Goal: Task Accomplishment & Management: Use online tool/utility

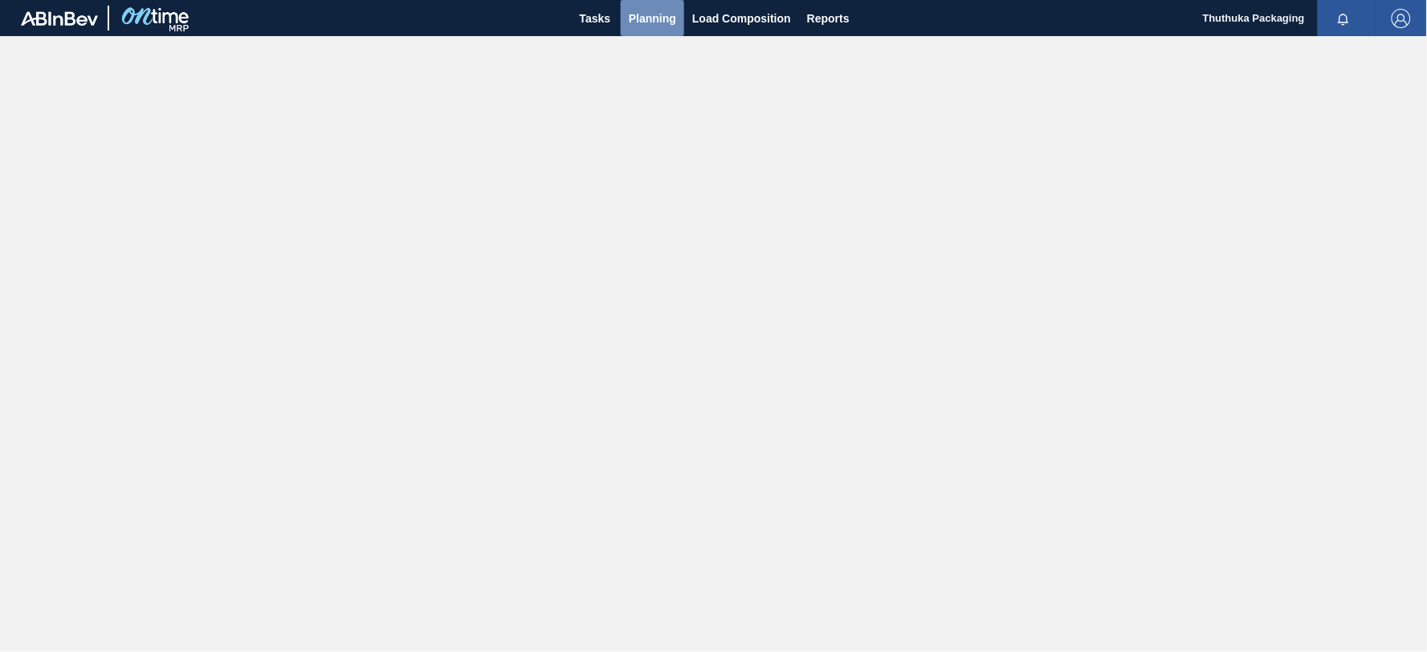
click at [643, 18] on span "Planning" at bounding box center [652, 18] width 47 height 19
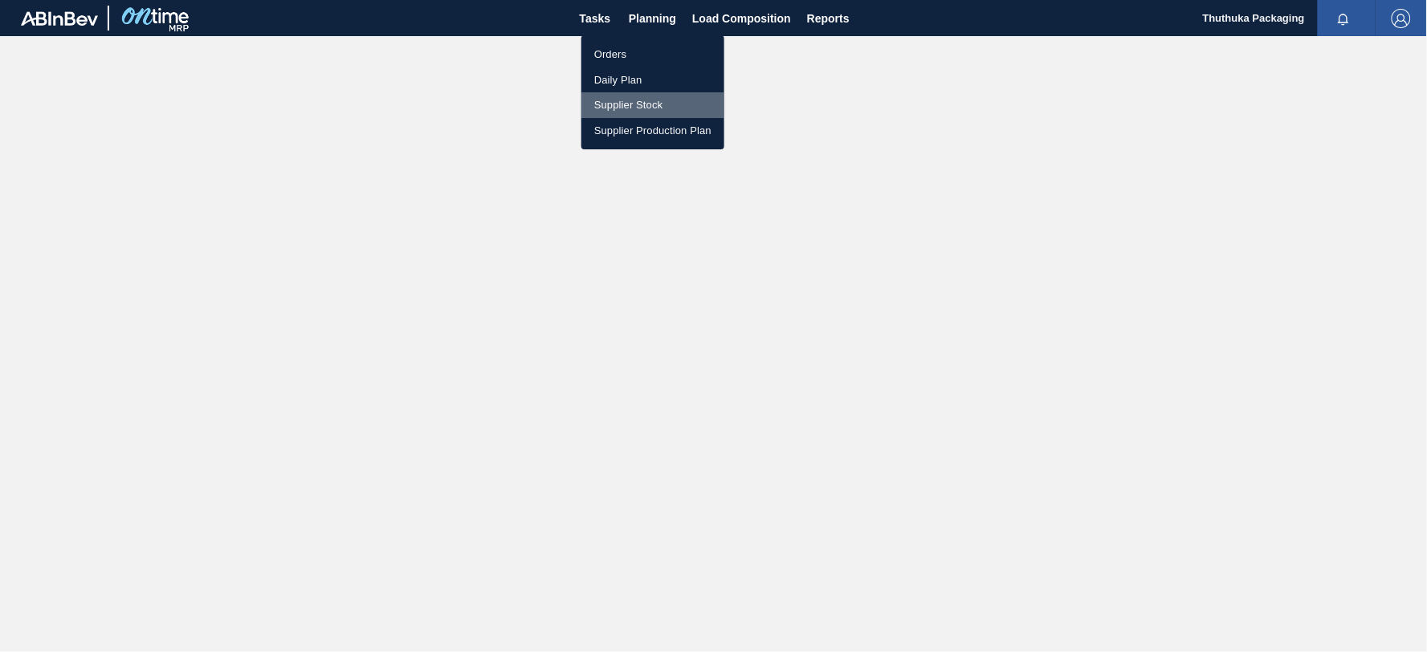
click at [623, 107] on li "Supplier Stock" at bounding box center [653, 105] width 143 height 26
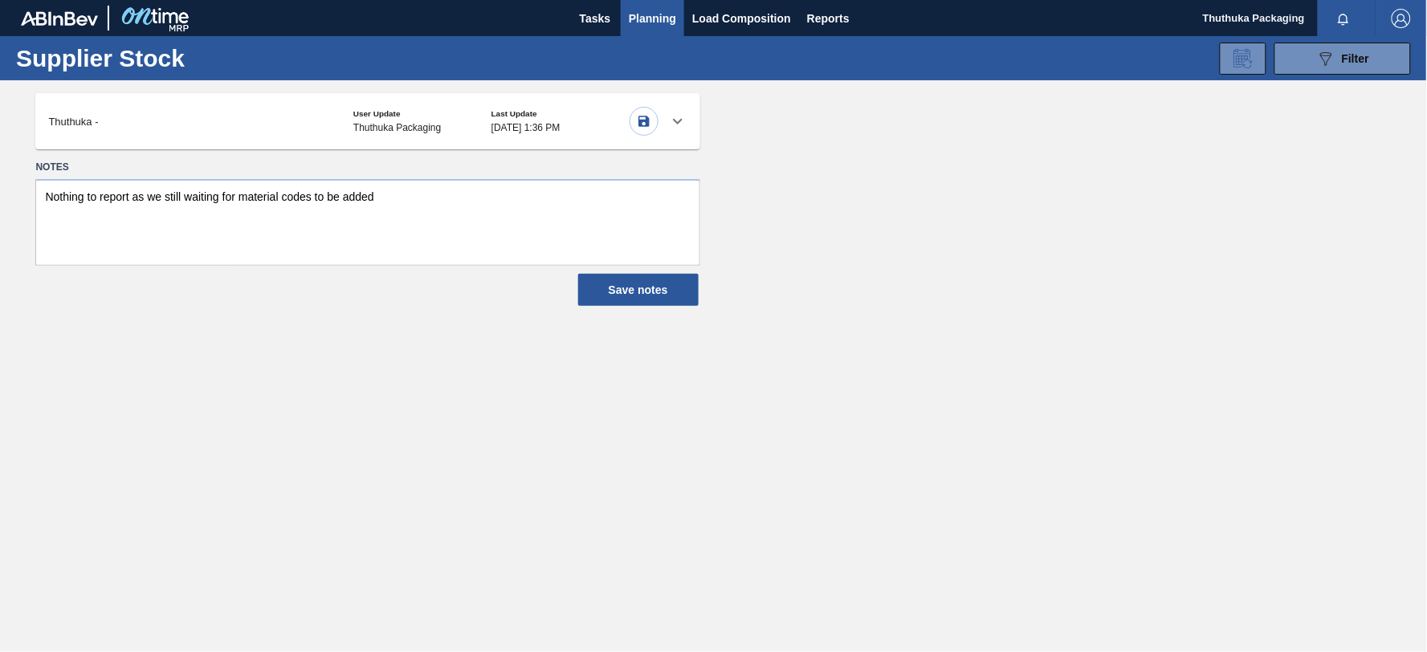
click at [675, 122] on icon at bounding box center [677, 121] width 19 height 19
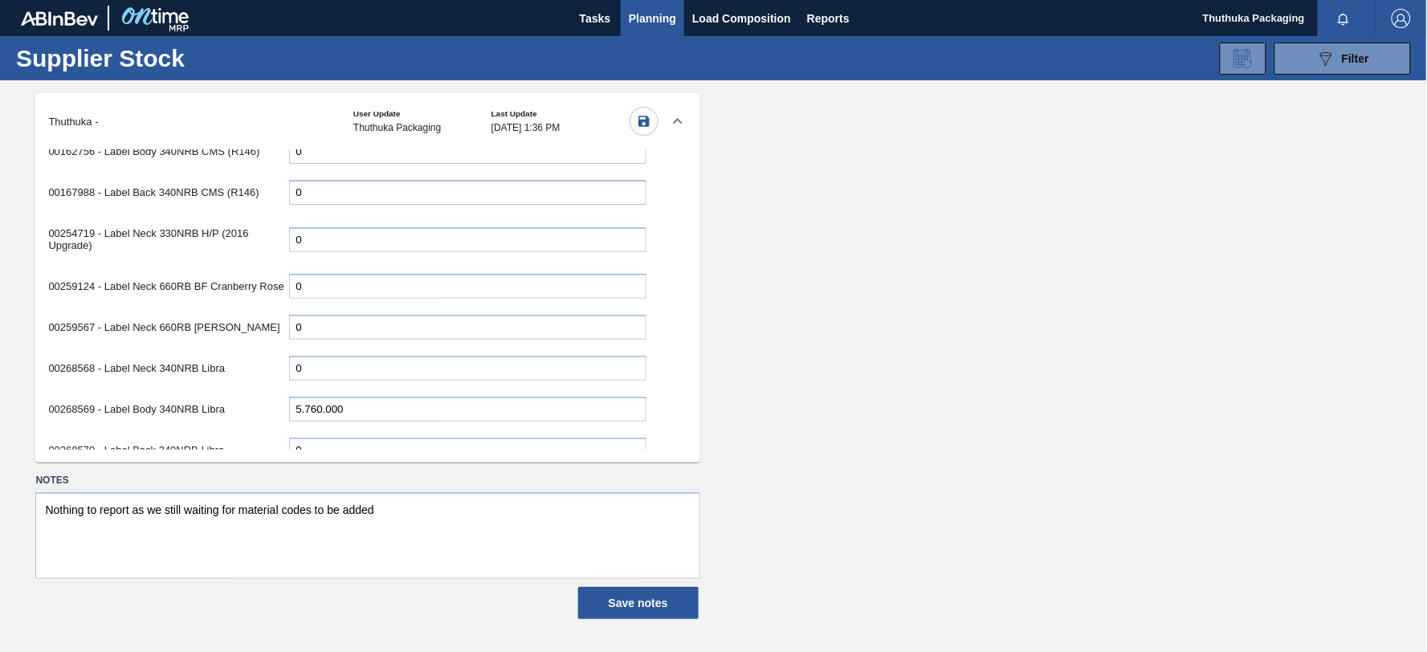
scroll to position [178, 0]
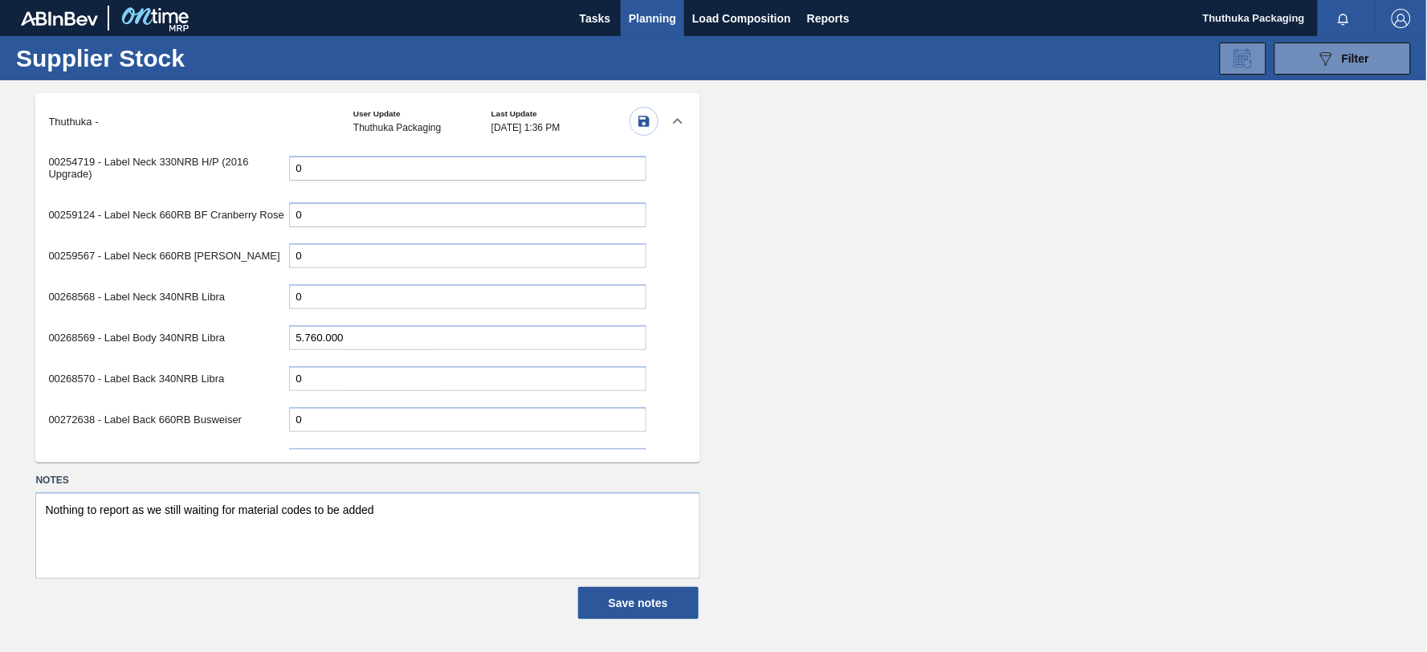
click at [309, 331] on input "5.760.000" at bounding box center [467, 337] width 357 height 25
drag, startPoint x: 340, startPoint y: 330, endPoint x: 174, endPoint y: 331, distance: 166.3
click at [174, 331] on div "00268569 - Label Body 340NRB Libra 5.760.000" at bounding box center [347, 337] width 598 height 33
type input "4.860.000"
drag, startPoint x: 374, startPoint y: 403, endPoint x: 383, endPoint y: 398, distance: 10.1
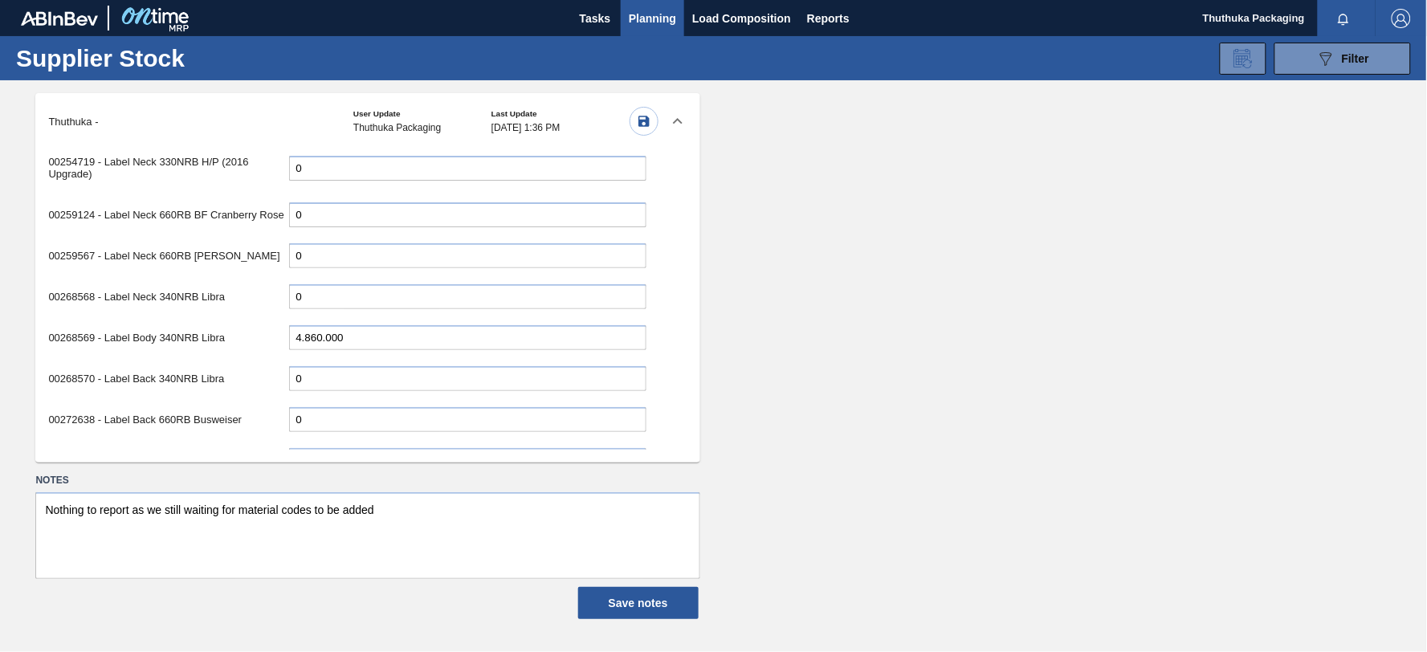
click at [375, 407] on input "0" at bounding box center [467, 419] width 357 height 25
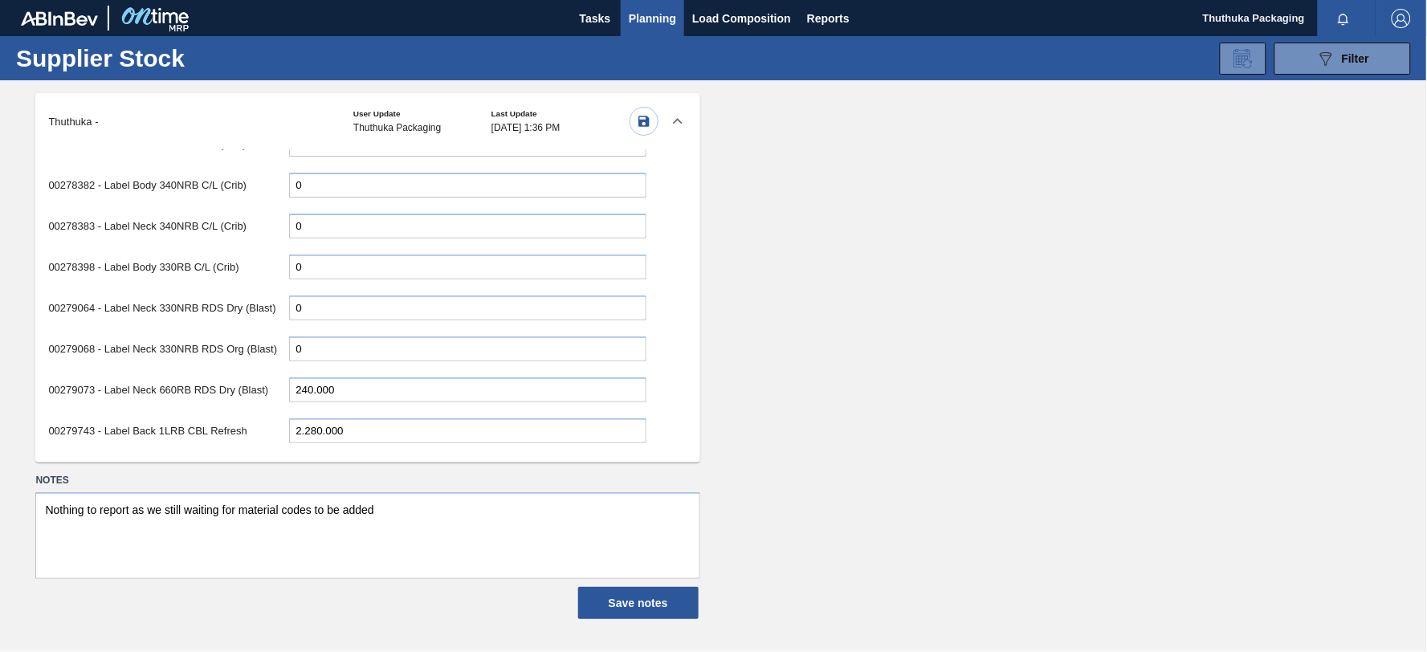
drag, startPoint x: 310, startPoint y: 378, endPoint x: 257, endPoint y: 378, distance: 53.0
click at [257, 378] on div "00279073 - Label Neck 660RB RDS Dry (Blast) 240.000" at bounding box center [347, 390] width 598 height 33
type input "1.680.000"
click at [509, 387] on div "00279073 - Label Neck 660RB RDS Dry (Blast) 1.680.000" at bounding box center [347, 390] width 598 height 33
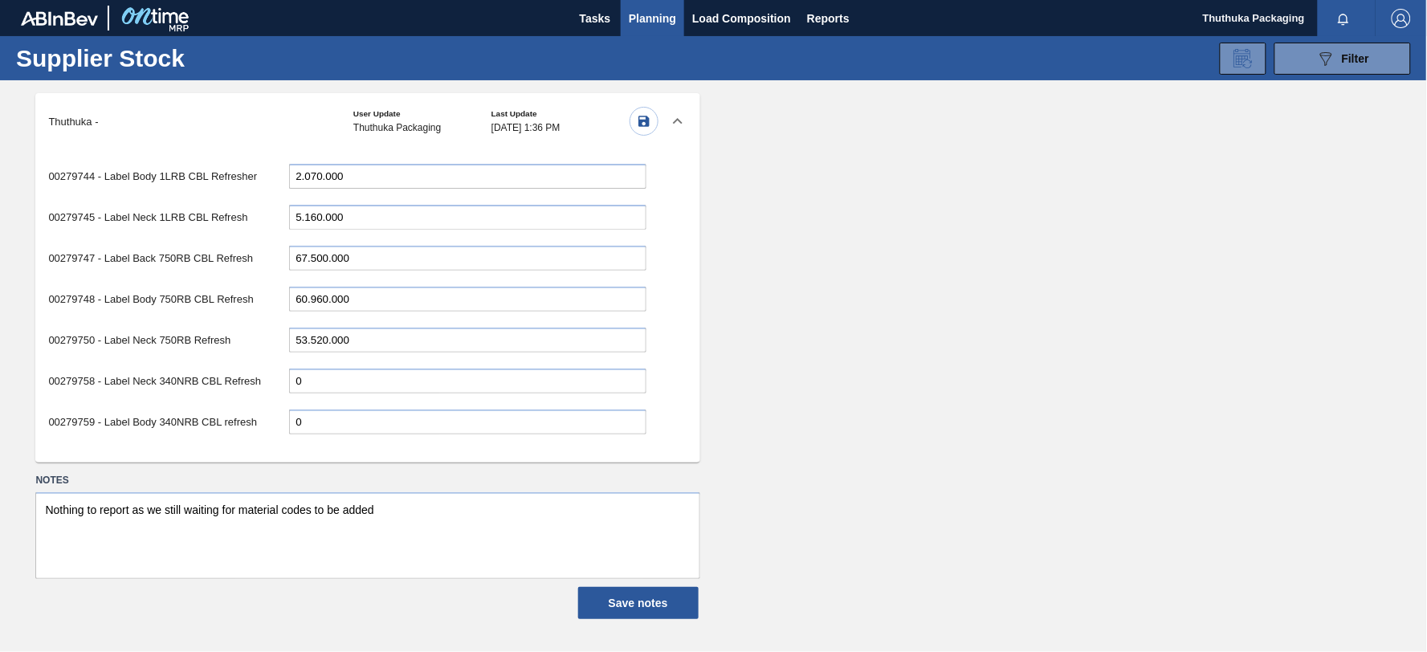
scroll to position [1249, 0]
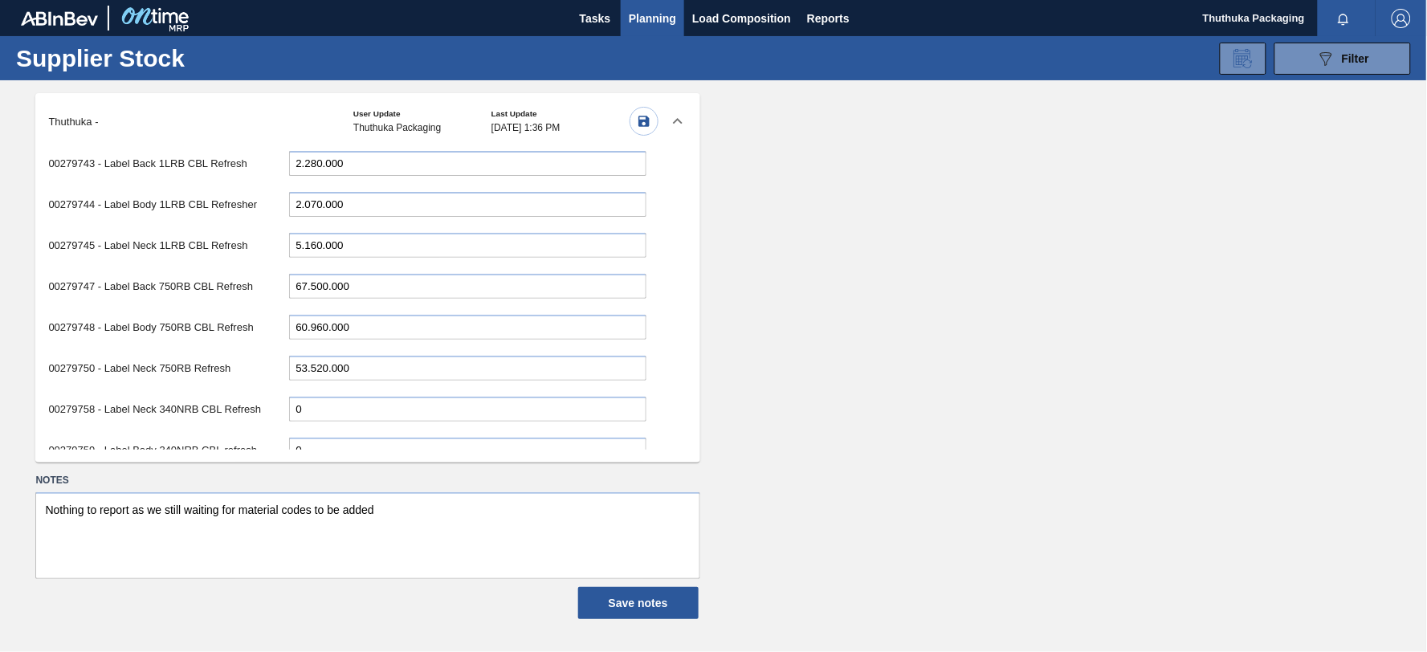
drag, startPoint x: 326, startPoint y: 266, endPoint x: 242, endPoint y: 263, distance: 84.4
click at [242, 270] on div "00279747 - Label Back 750RB CBL Refresh 67.500.000" at bounding box center [347, 286] width 598 height 33
drag, startPoint x: 327, startPoint y: 309, endPoint x: 259, endPoint y: 302, distance: 68.7
click at [259, 311] on div "00279748 - Label Body 750RB CBL Refresh 60.960.000" at bounding box center [347, 327] width 598 height 33
type input "15.660.000"
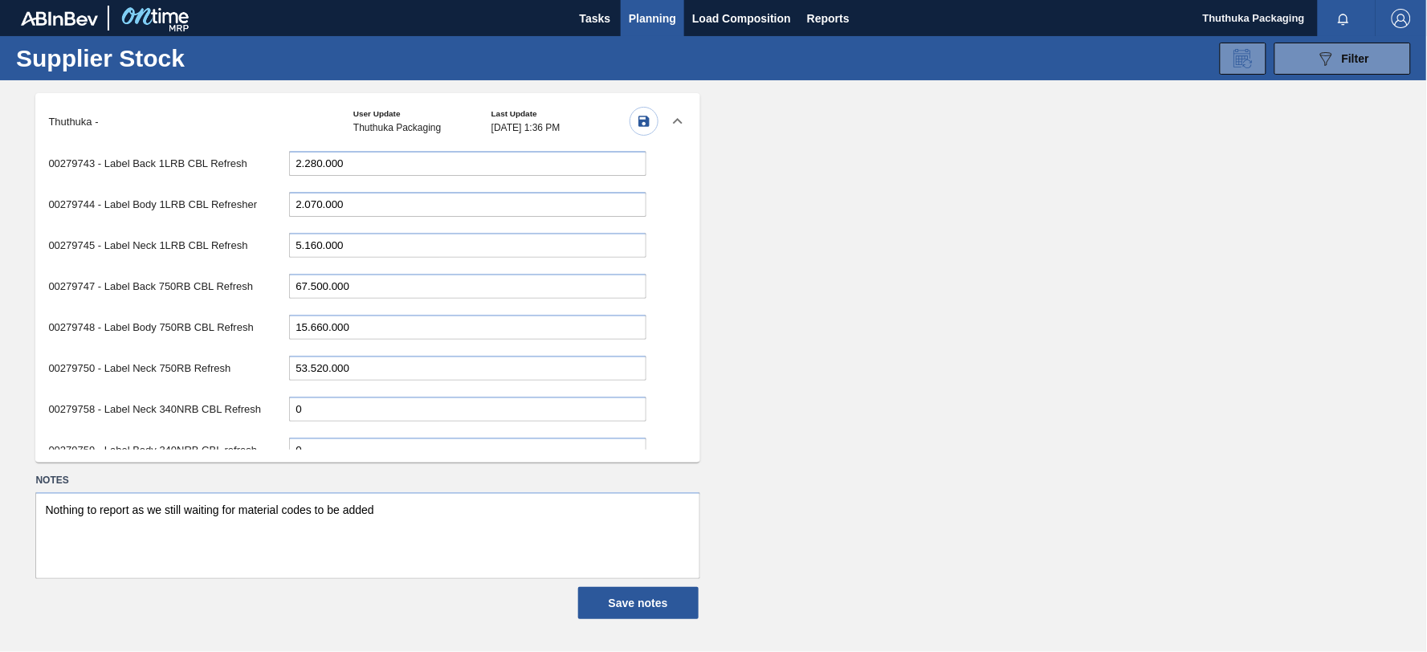
drag, startPoint x: 325, startPoint y: 350, endPoint x: 239, endPoint y: 350, distance: 85.1
click at [239, 352] on div "00279750 - Label Neck 750RB Refresh 53.520.000" at bounding box center [347, 368] width 598 height 33
type input "41.040.000"
click at [371, 397] on input "0" at bounding box center [467, 409] width 357 height 25
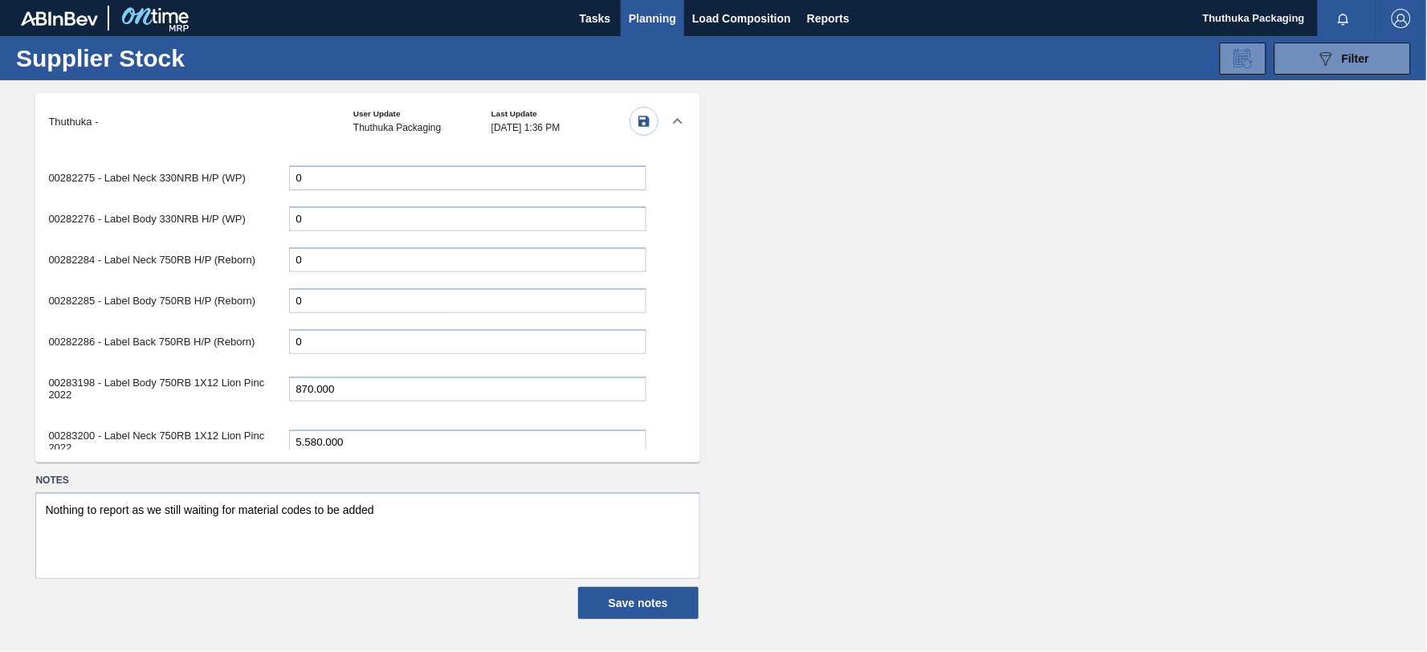
scroll to position [2052, 0]
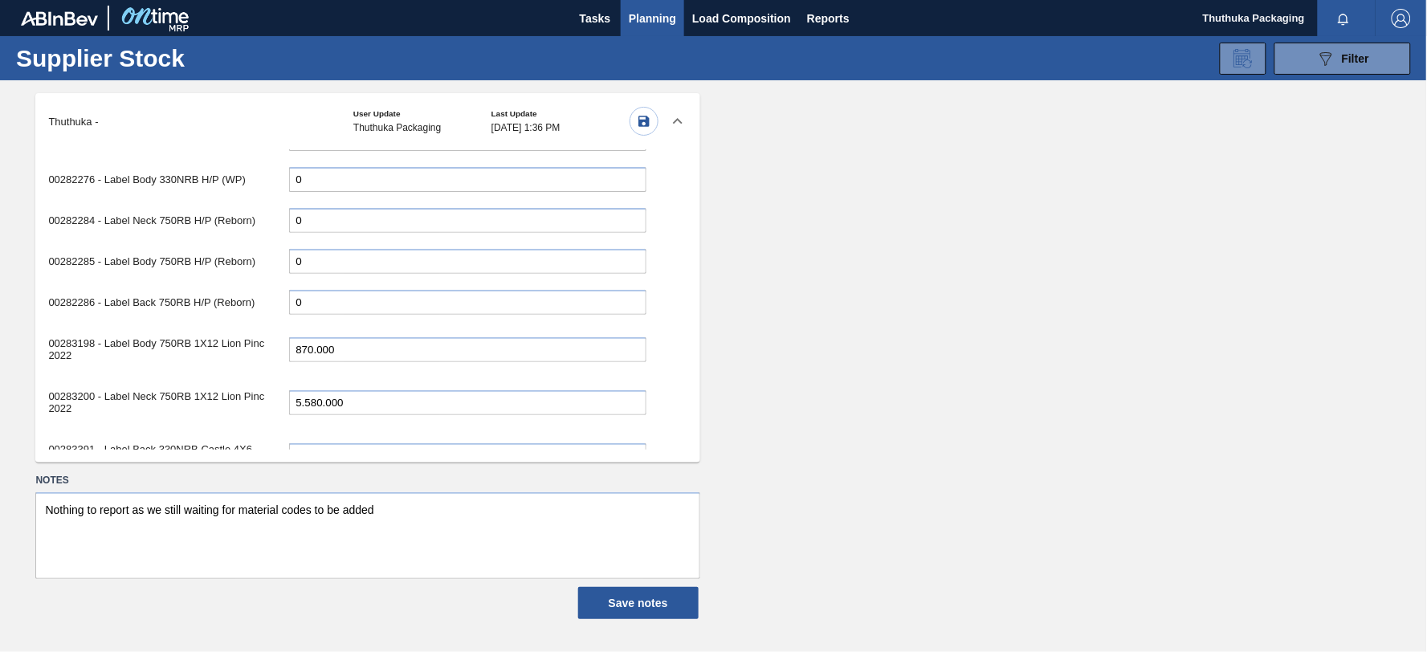
drag, startPoint x: 311, startPoint y: 321, endPoint x: 211, endPoint y: 317, distance: 99.7
click at [211, 327] on div "00283198 - Label Body 750RB 1X12 Lion Pinc 2022 870.000" at bounding box center [347, 349] width 598 height 45
type input "6.090.000"
drag, startPoint x: 320, startPoint y: 374, endPoint x: 201, endPoint y: 374, distance: 118.9
click at [201, 380] on div "00283200 - Label Neck 750RB 1X12 Lion Pinc 2022 5.580.000" at bounding box center [347, 402] width 598 height 45
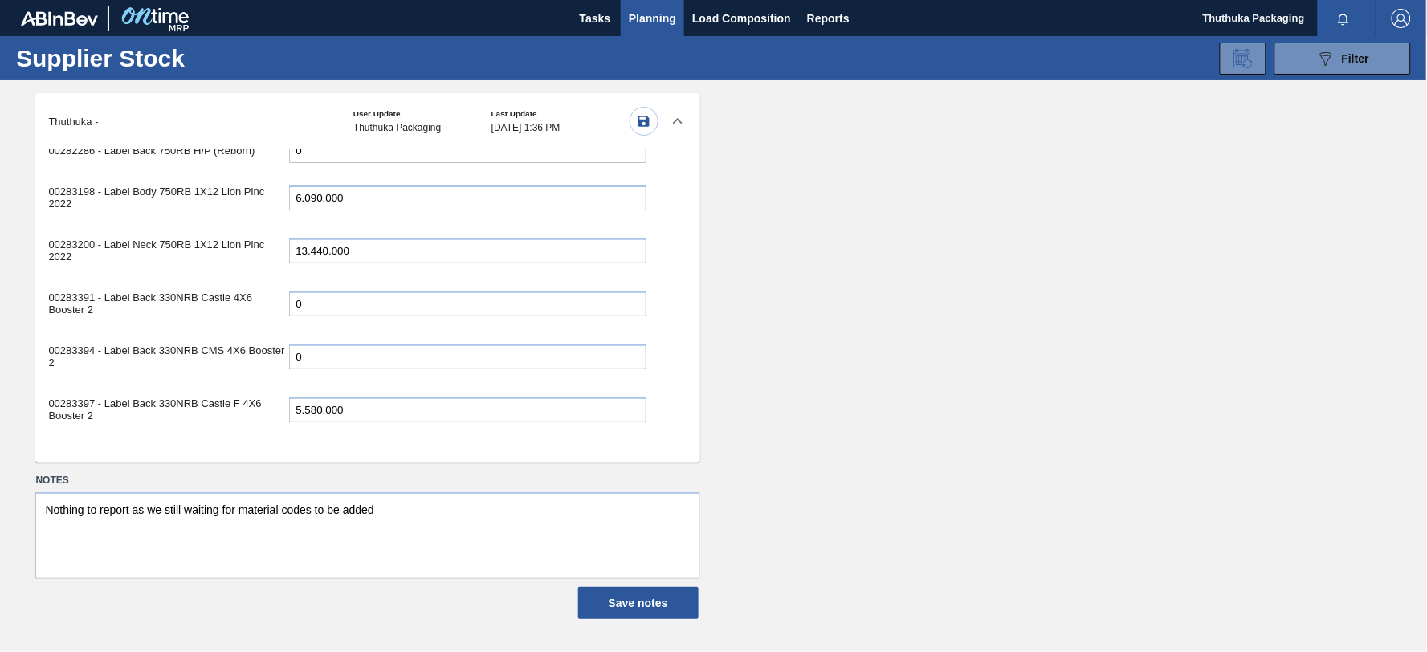
scroll to position [2231, 0]
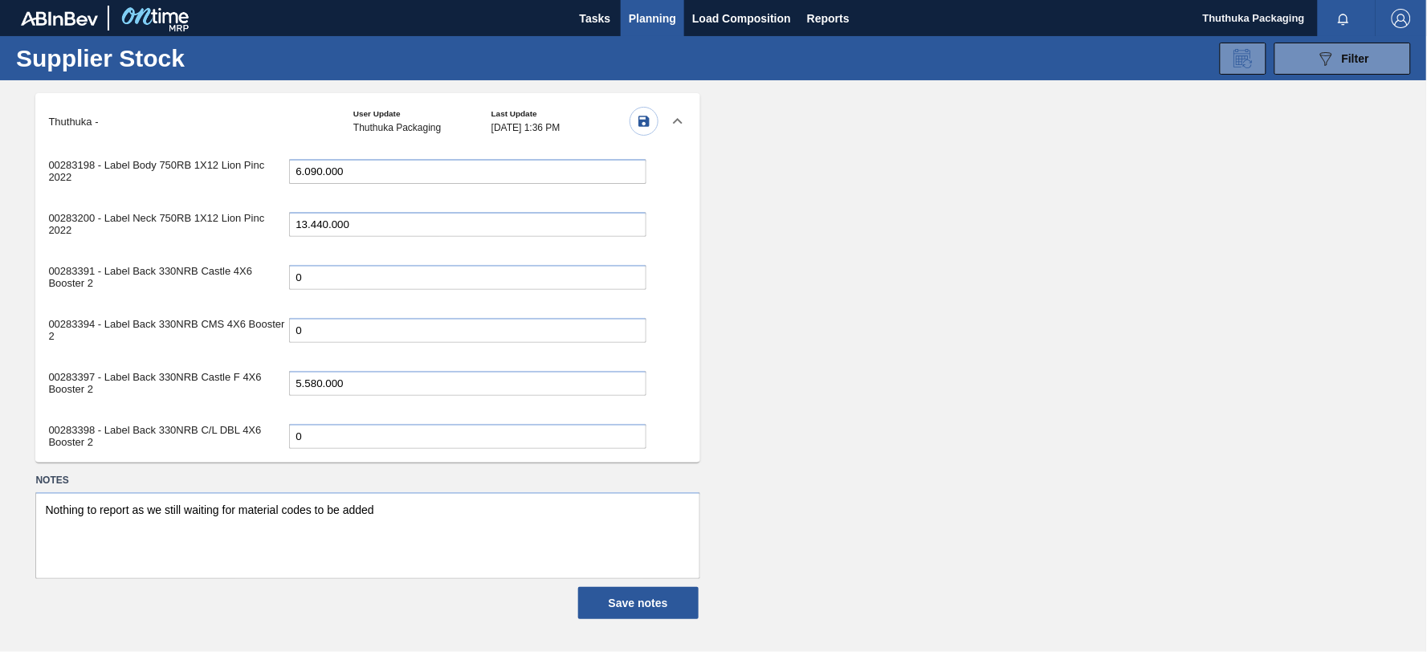
type input "13.440.000"
drag, startPoint x: 321, startPoint y: 349, endPoint x: 225, endPoint y: 352, distance: 96.4
click at [225, 361] on div "00283397 - Label Back 330NRB Castle F 4X6 Booster 2 5.580.000" at bounding box center [347, 383] width 598 height 45
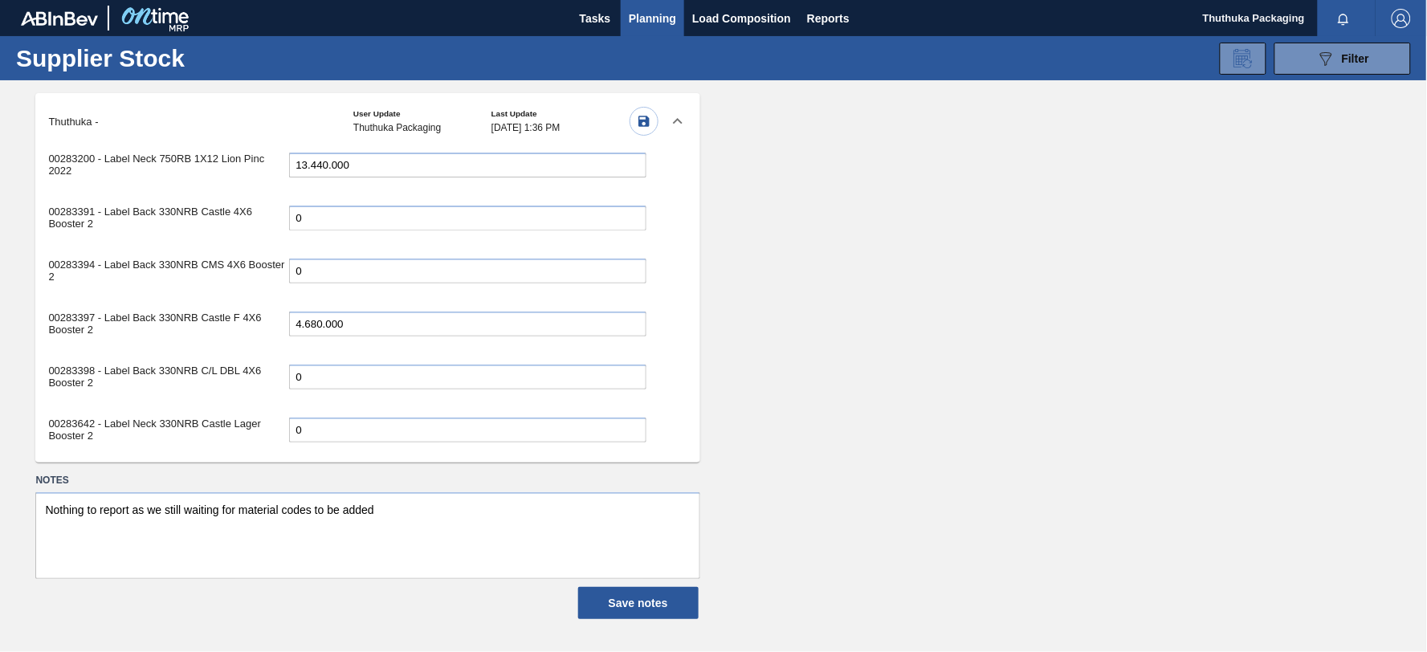
scroll to position [2320, 0]
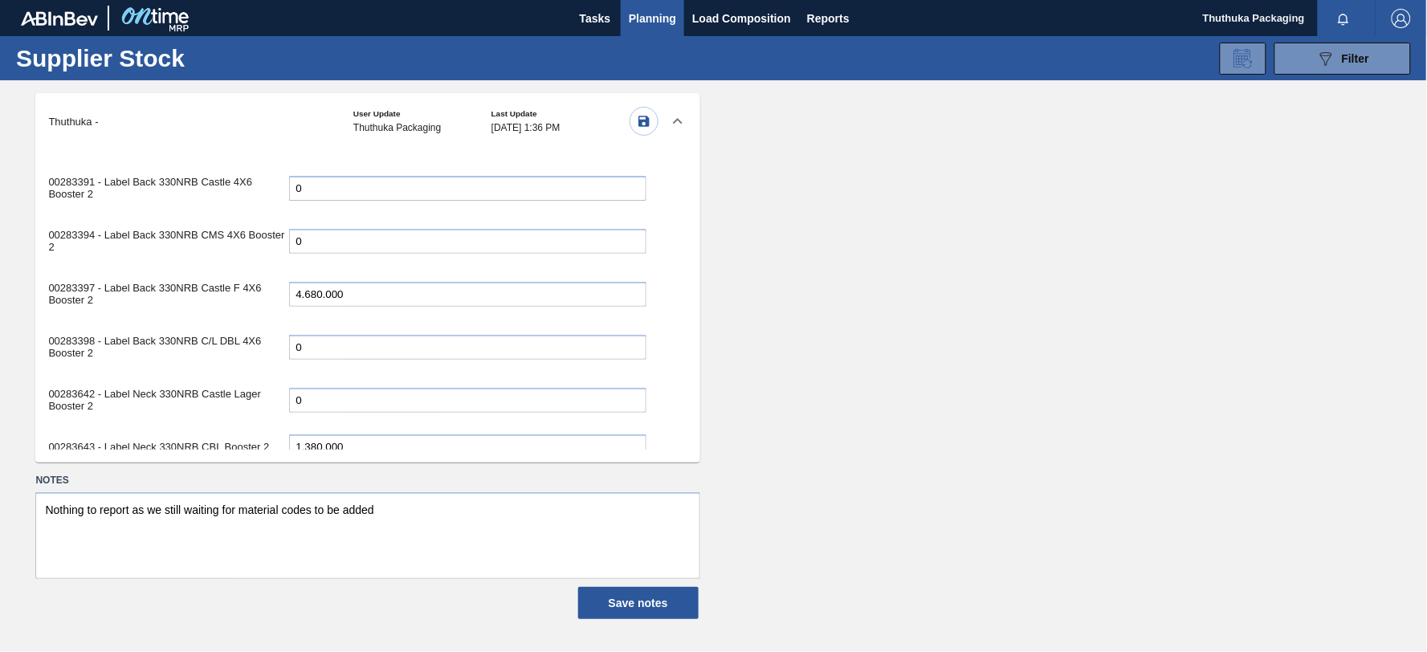
type input "4.680.000"
drag, startPoint x: 320, startPoint y: 413, endPoint x: 203, endPoint y: 413, distance: 116.5
click at [203, 431] on div "00283643 - Label Neck 330NRB CBL Booster 2 1.380.000" at bounding box center [347, 447] width 598 height 33
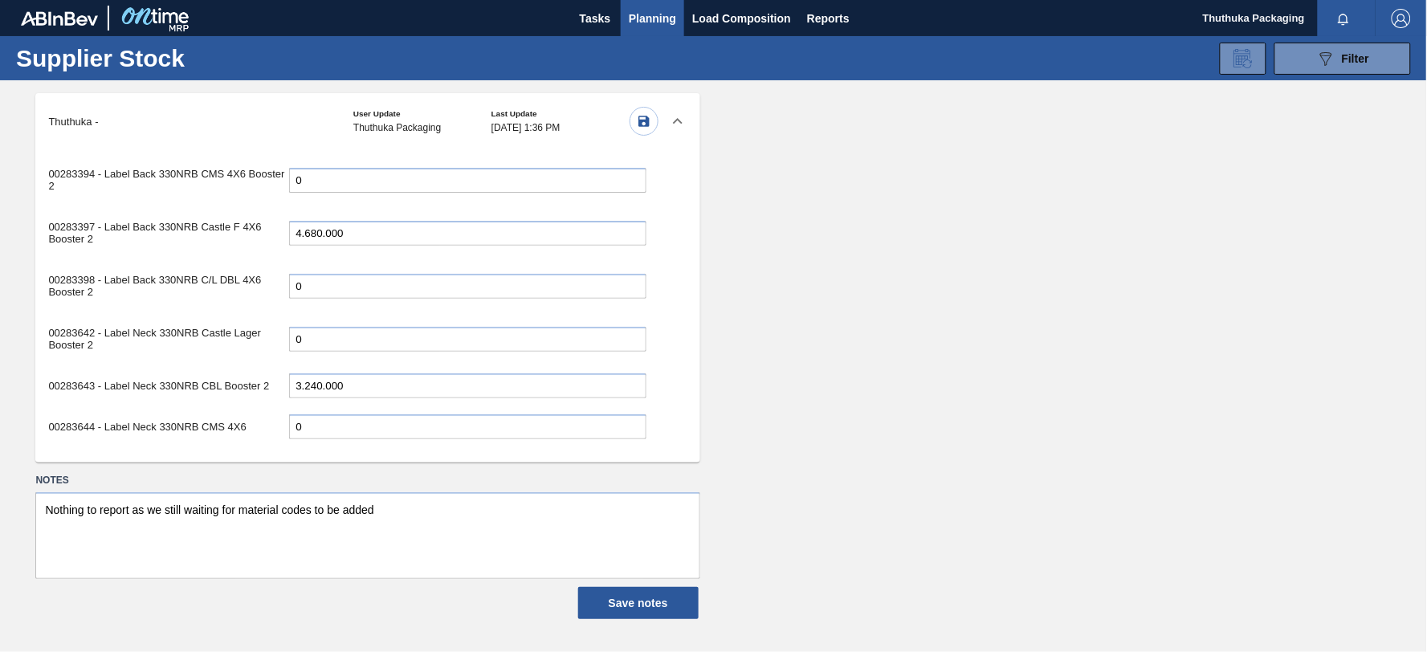
scroll to position [2499, 0]
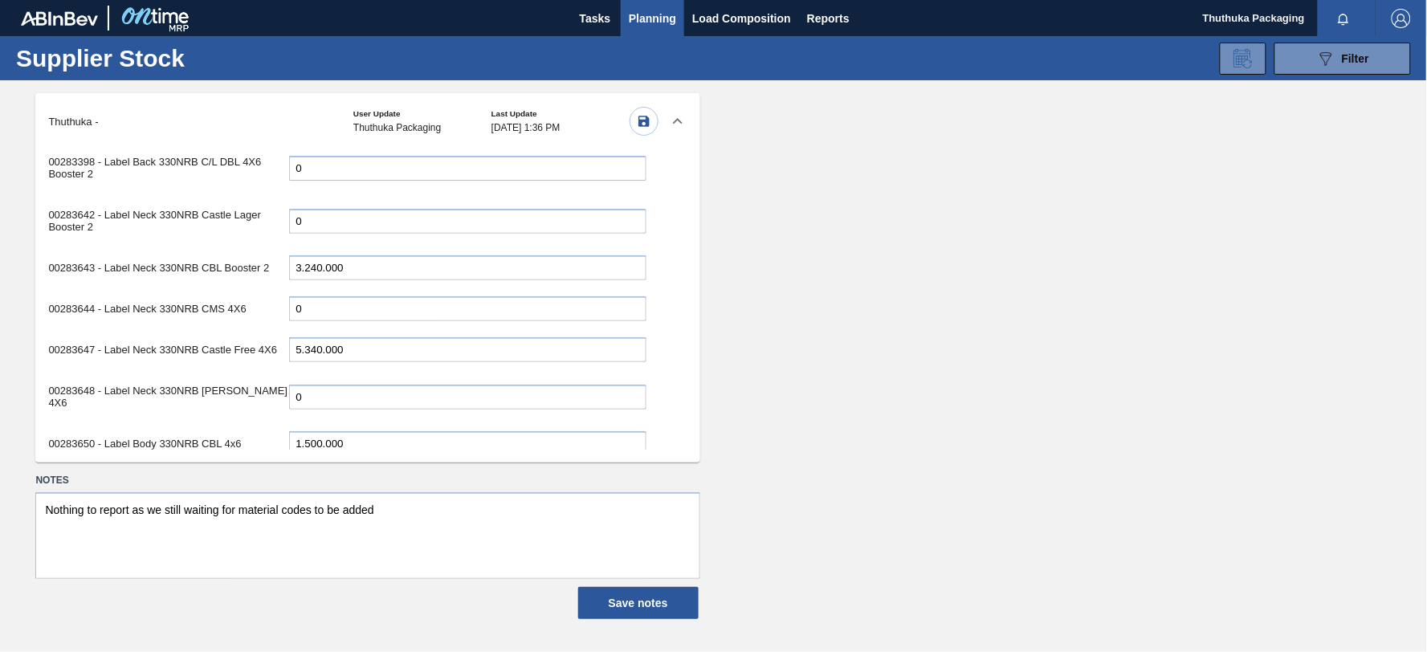
type input "3.240.000"
drag, startPoint x: 323, startPoint y: 314, endPoint x: 239, endPoint y: 316, distance: 84.4
click at [239, 333] on div "00283647 - Label Neck 330NRB Castle Free 4X6 5.340.000" at bounding box center [347, 349] width 598 height 33
type input "4.140.000"
drag, startPoint x: 320, startPoint y: 395, endPoint x: 251, endPoint y: 395, distance: 69.1
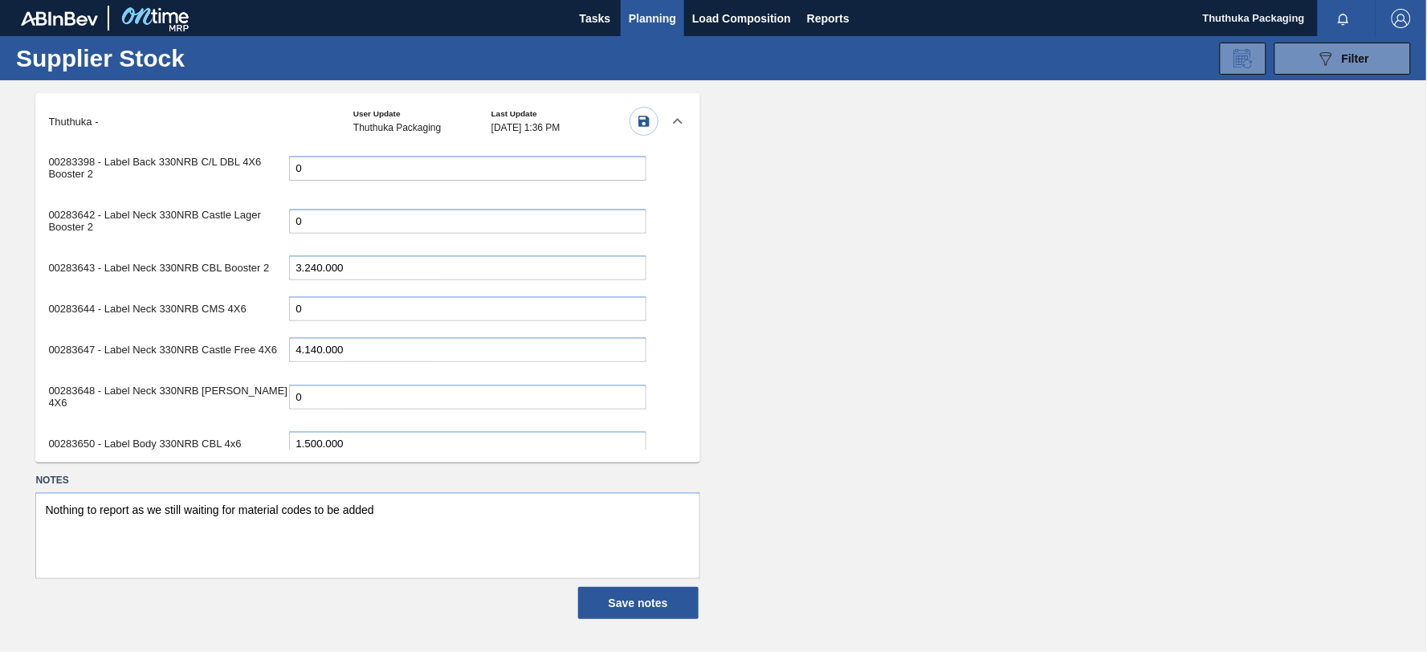
click at [251, 427] on div "00283650 - Label Body 330NRB CBL 4x6 1.500.000" at bounding box center [347, 443] width 598 height 33
type input "4.080.000"
click at [395, 468] on div "00283700 - Label Back 750RB H/P Reborn2 0" at bounding box center [347, 484] width 598 height 33
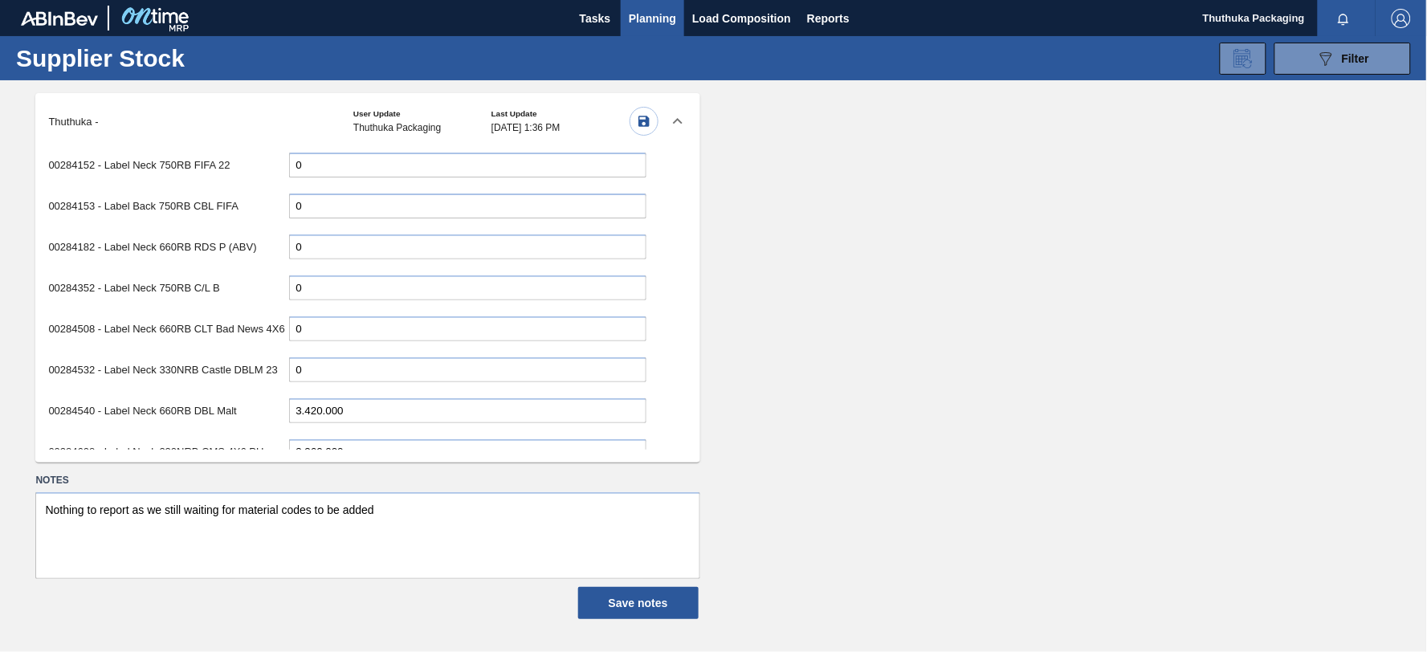
scroll to position [3213, 0]
click at [311, 233] on input "0" at bounding box center [467, 245] width 357 height 25
type input "3.120.000"
click at [370, 397] on input "3.420.000" at bounding box center [467, 409] width 357 height 25
drag, startPoint x: 321, startPoint y: 355, endPoint x: 260, endPoint y: 355, distance: 61.0
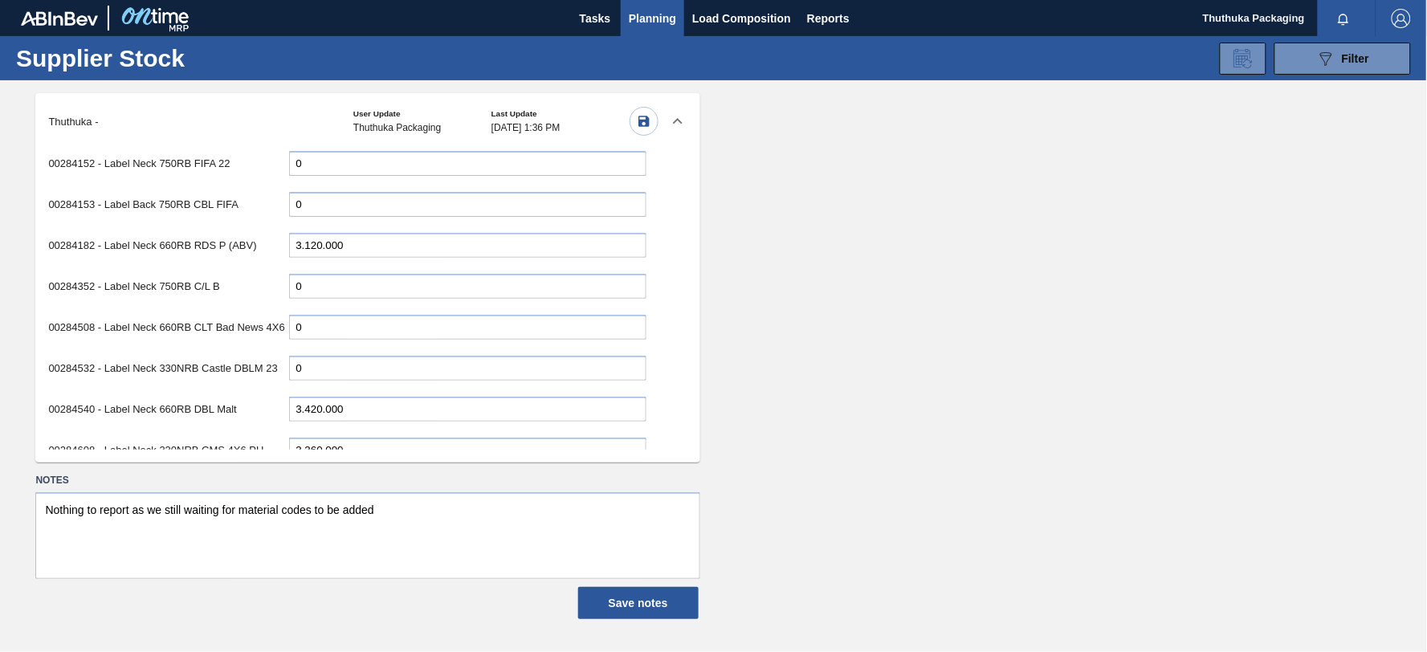
click at [260, 393] on div "00284540 - Label Neck 660RB DBL Malt 3.420.000" at bounding box center [347, 409] width 598 height 33
type input "1.440.000"
click at [363, 434] on div "00284608 - Label Neck 330NRB CMS 4X6 PU 3.360.000" at bounding box center [347, 450] width 598 height 33
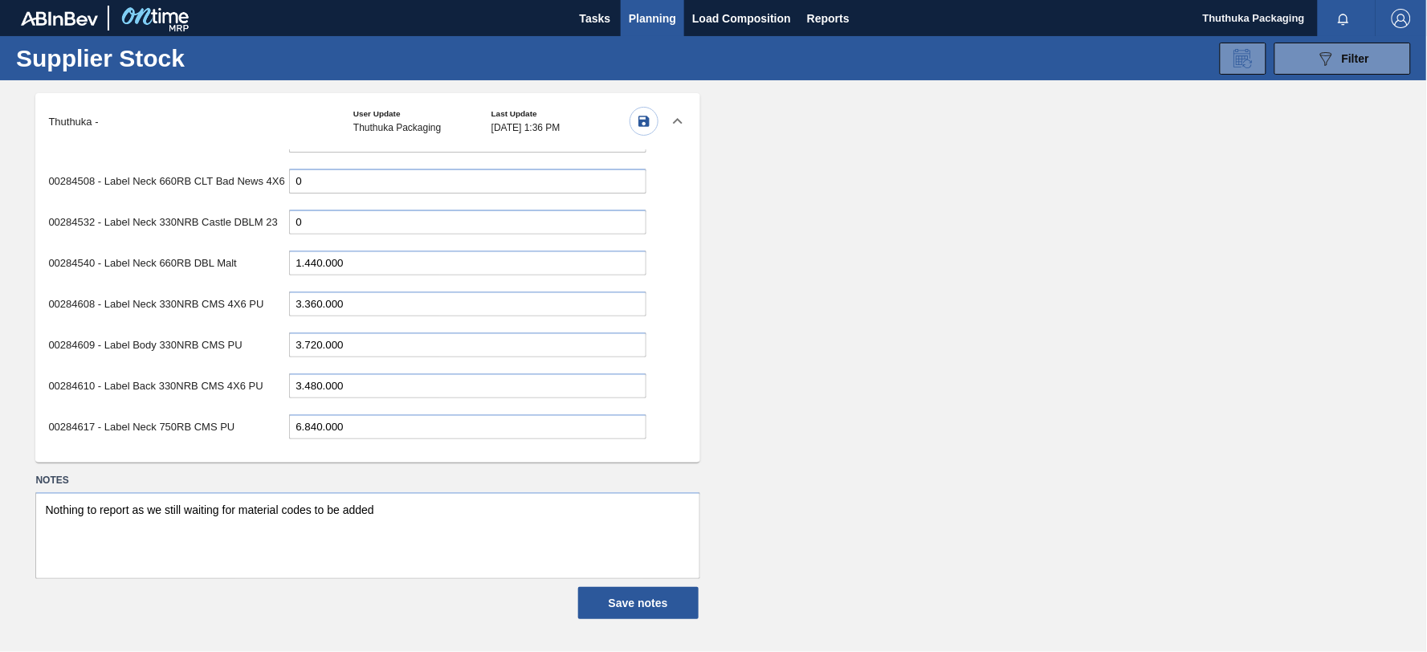
scroll to position [3391, 0]
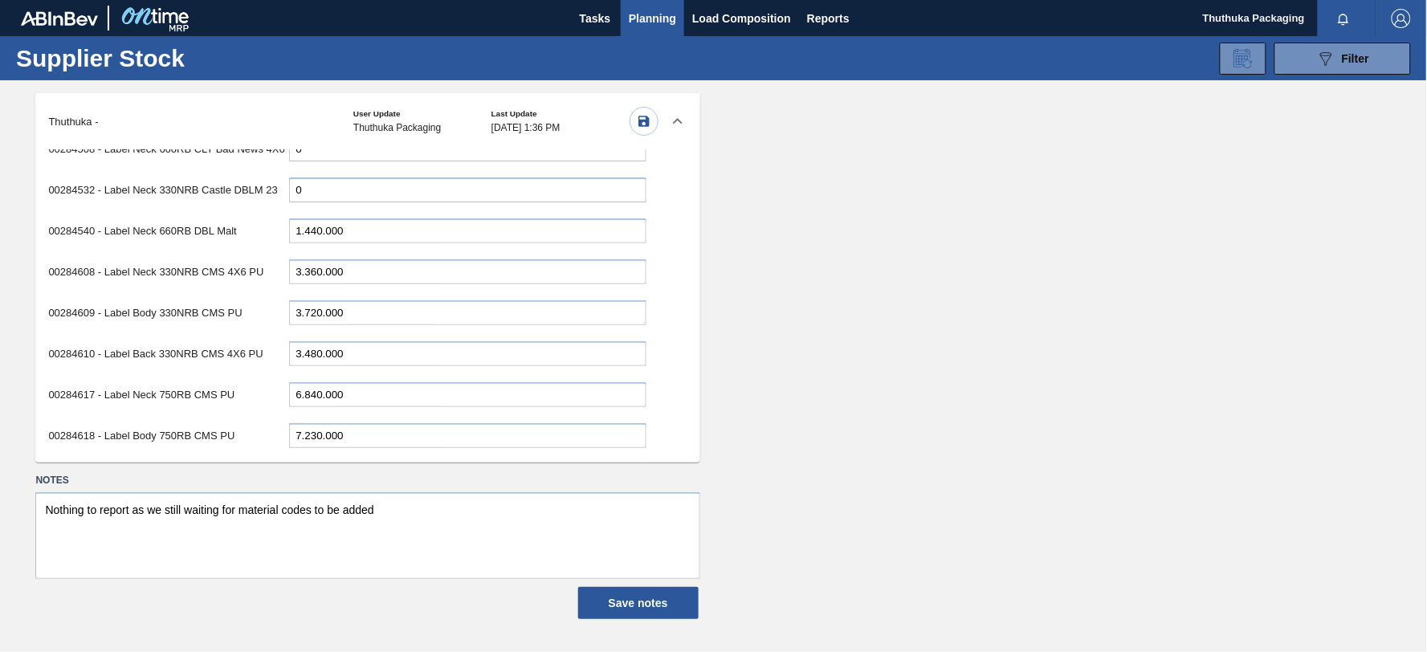
click at [365, 382] on input "6.840.000" at bounding box center [467, 394] width 357 height 25
drag, startPoint x: 322, startPoint y: 337, endPoint x: 210, endPoint y: 336, distance: 112.5
click at [210, 378] on div "00284617 - Label Neck 750RB CMS PU 6.840.000" at bounding box center [347, 394] width 598 height 33
type input "7.680.000"
drag, startPoint x: 320, startPoint y: 378, endPoint x: 243, endPoint y: 374, distance: 77.2
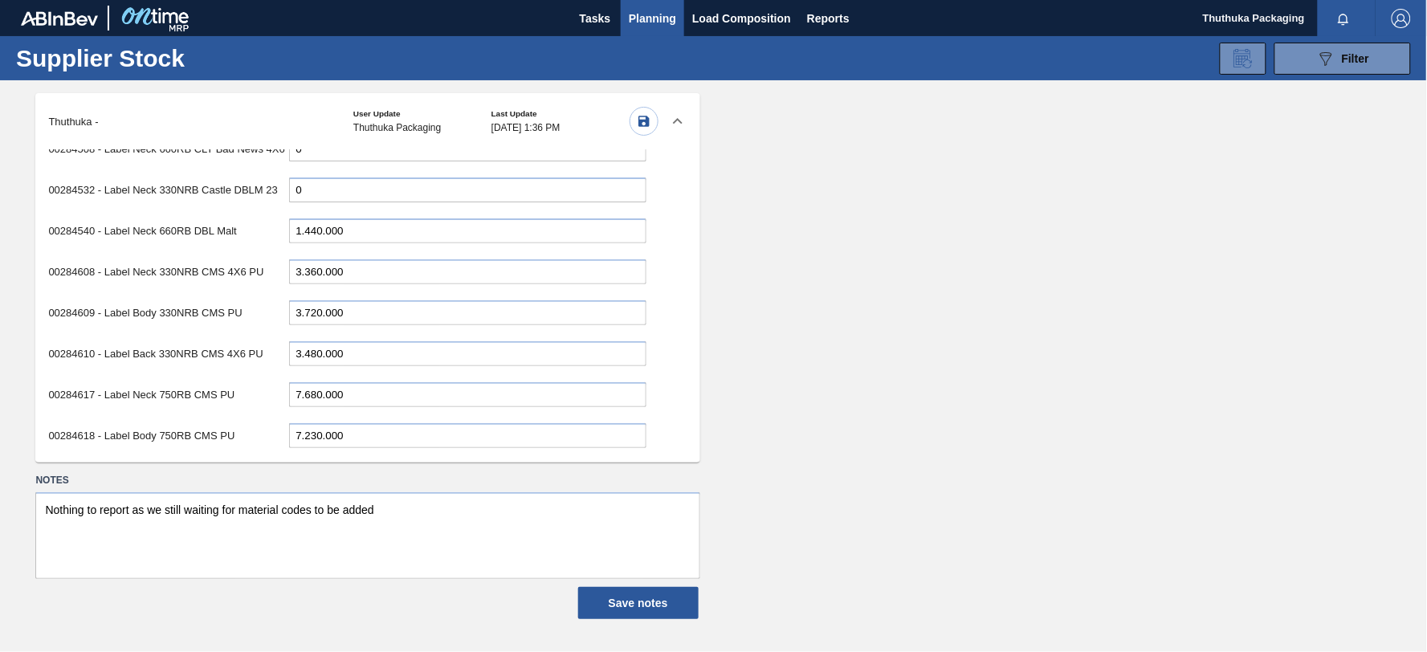
click at [243, 419] on div "00284618 - Label Body 750RB CMS PU 7.230.000" at bounding box center [347, 435] width 598 height 33
type input "7.080.000"
drag, startPoint x: 322, startPoint y: 419, endPoint x: 280, endPoint y: 418, distance: 42.6
click at [280, 460] on div "00284619 - Label Back 750RB CMS PU 7.920.000" at bounding box center [347, 476] width 598 height 33
click at [395, 464] on input "13.200.000" at bounding box center [467, 476] width 357 height 25
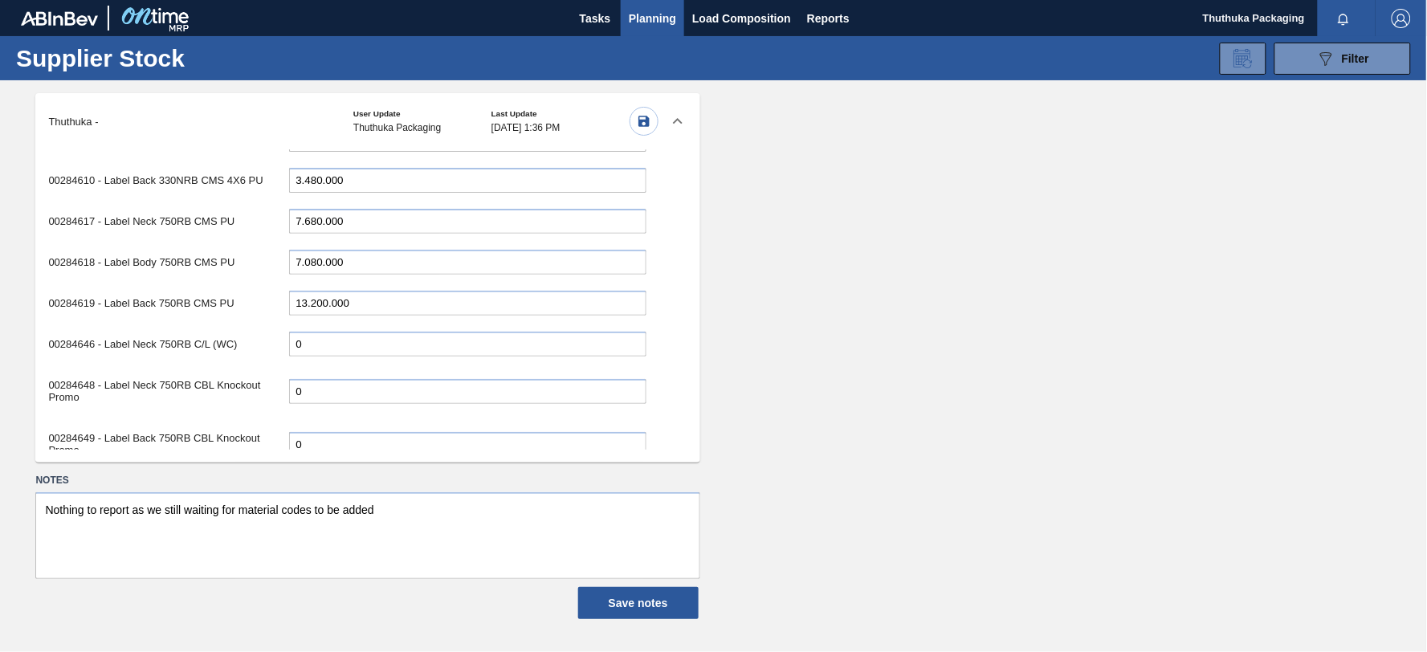
scroll to position [3570, 0]
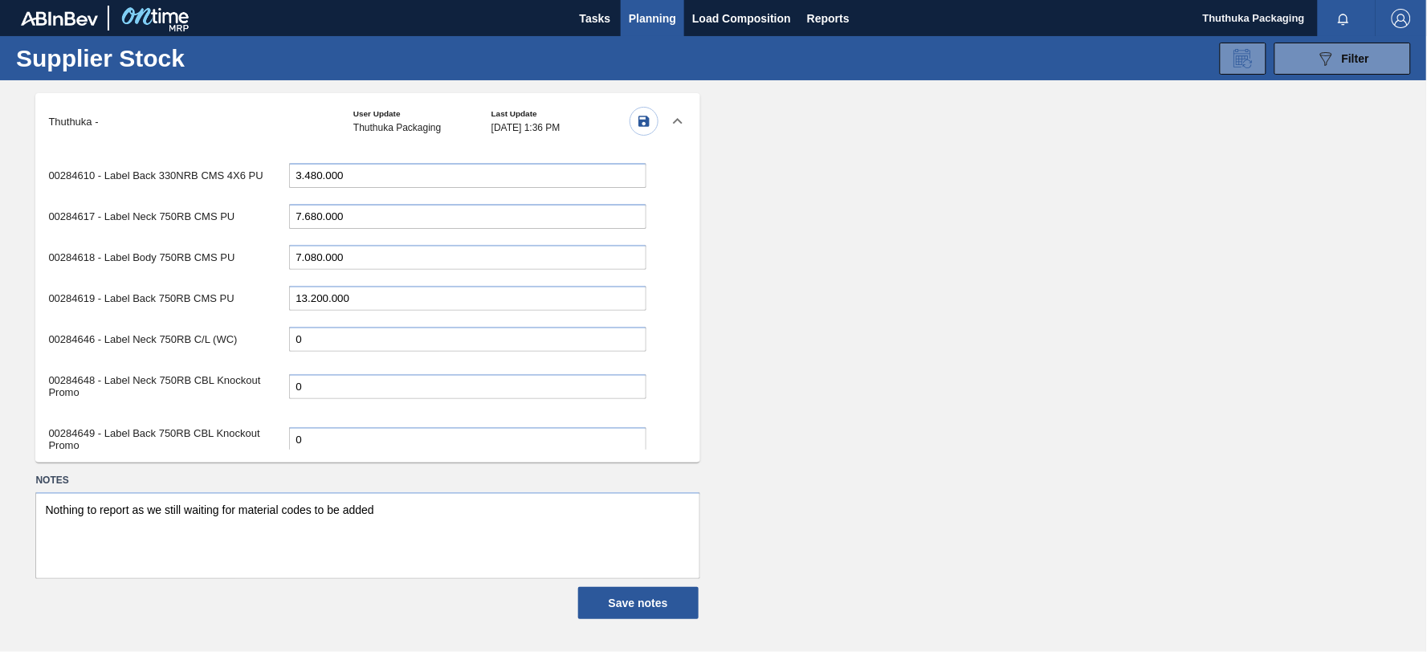
type input "13.200.000"
click at [320, 474] on input "4.080.000" at bounding box center [467, 486] width 357 height 25
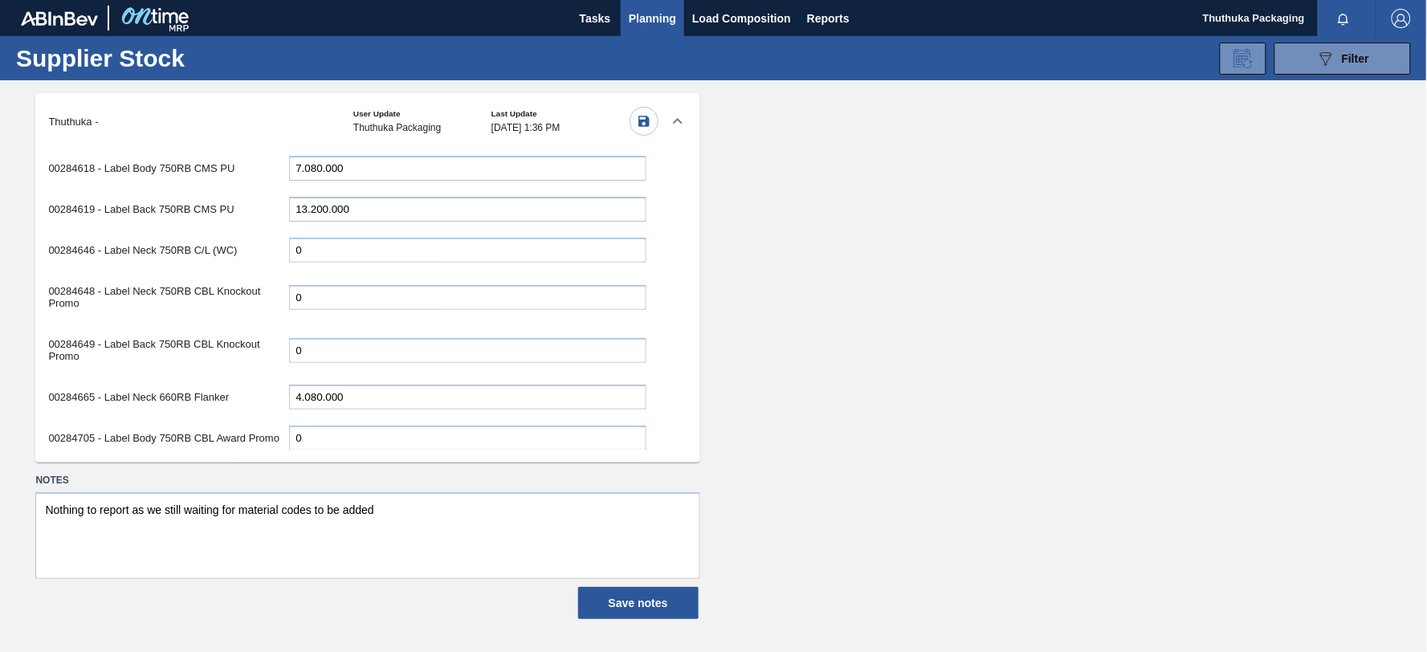
scroll to position [3748, 0]
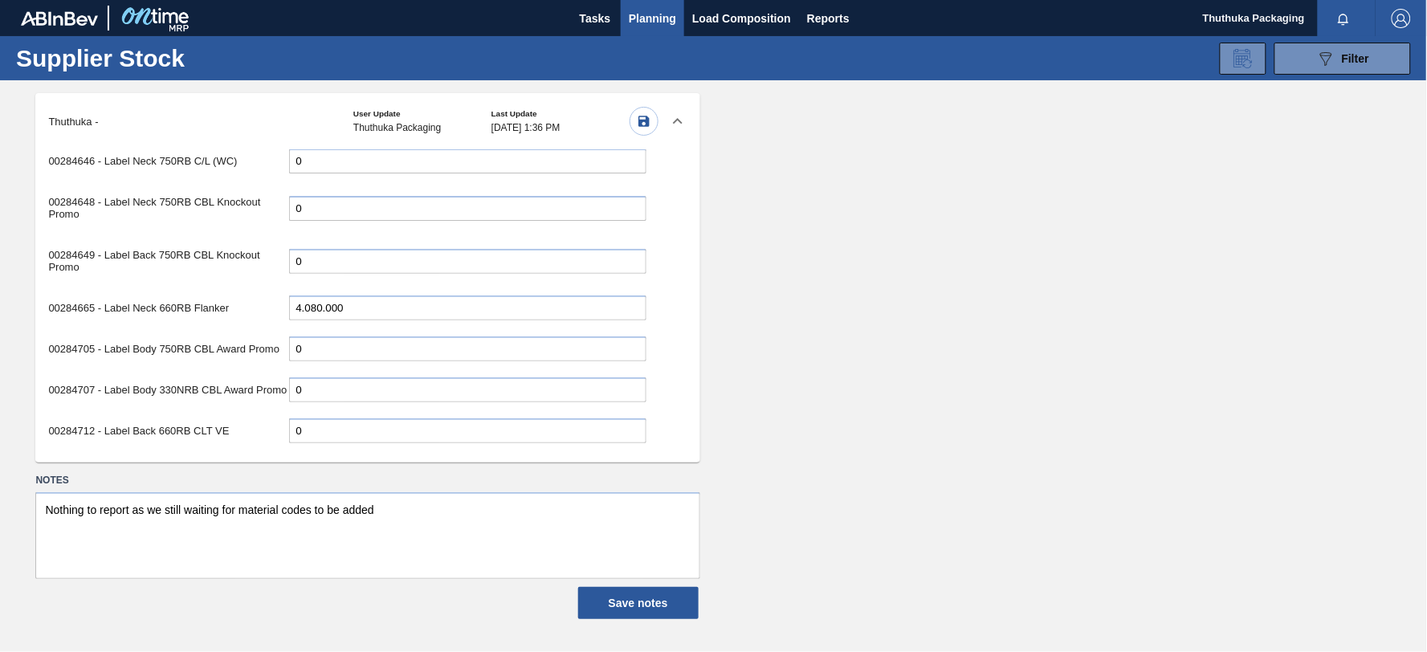
drag, startPoint x: 321, startPoint y: 408, endPoint x: 206, endPoint y: 410, distance: 114.9
click at [206, 455] on div "00284715 - Label Neck 750RB H/P Pack Upgrade 7.740.000" at bounding box center [347, 471] width 598 height 33
type input "6.180.000"
click at [423, 426] on div "00162751 - Label Body 750RB CMS (R146) 0 00162755 - Label Neck 340NRB CMS (R146…" at bounding box center [346, 299] width 623 height 300
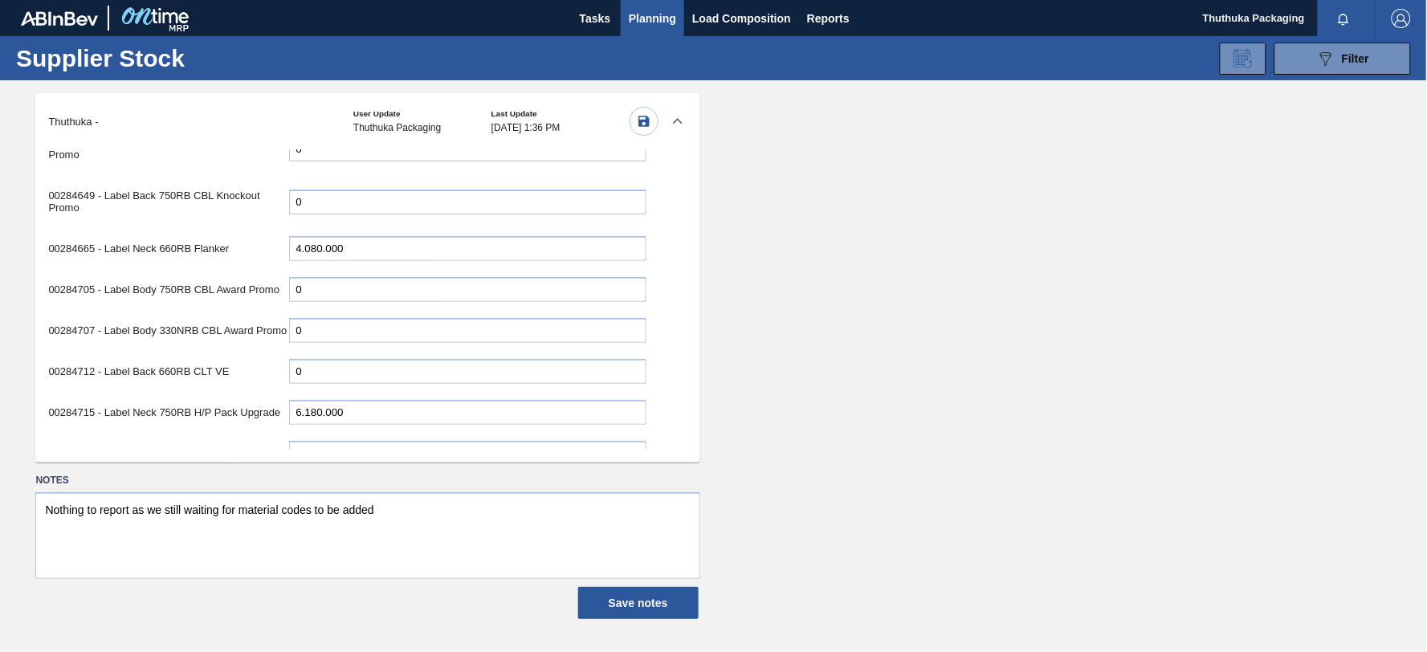
scroll to position [3837, 0]
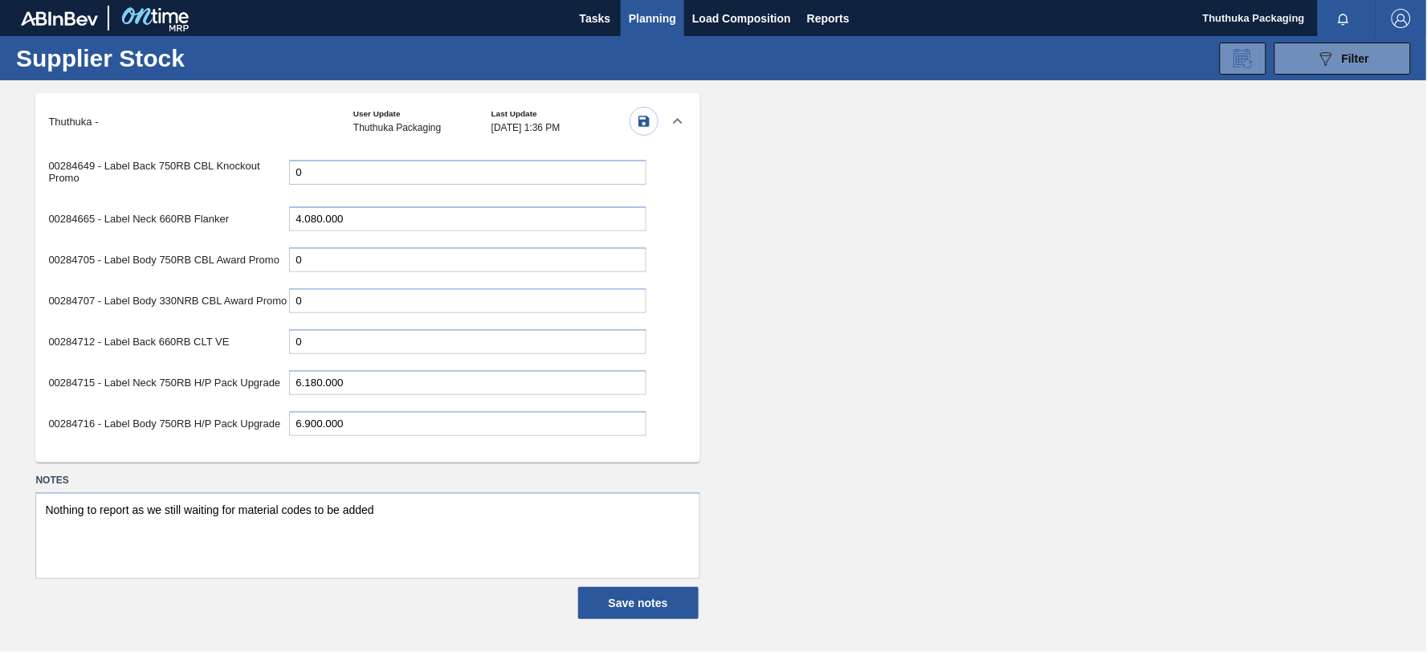
drag, startPoint x: 320, startPoint y: 365, endPoint x: 214, endPoint y: 360, distance: 106.2
click at [214, 407] on div "00284716 - Label Body 750RB H/P Pack Upgrade 6.900.000" at bounding box center [347, 423] width 598 height 33
type input "5.400.000"
click at [371, 459] on input "20.940.000" at bounding box center [467, 471] width 357 height 25
drag, startPoint x: 327, startPoint y: 395, endPoint x: 286, endPoint y: 395, distance: 41.0
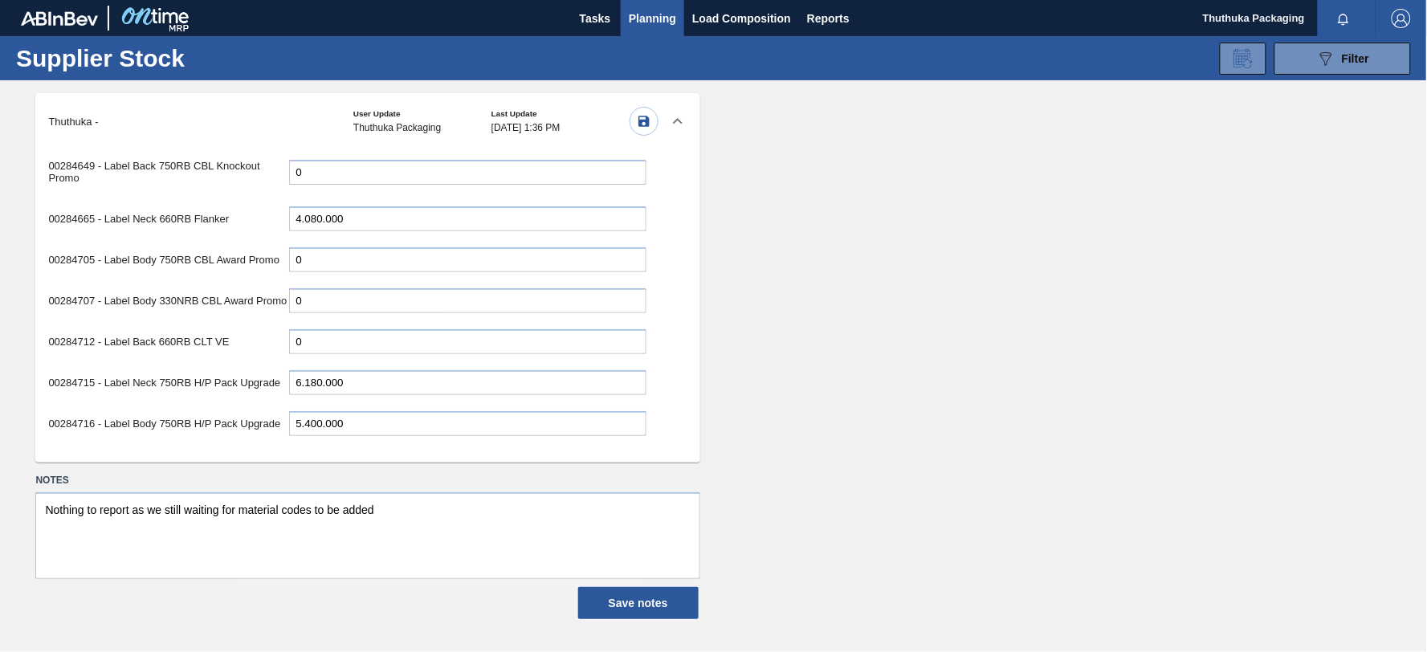
click at [286, 448] on div "00284917 - Label Neck 750RB C/L ([GEOGRAPHIC_DATA]) 20.940.000" at bounding box center [347, 470] width 598 height 45
type input "11.580.000"
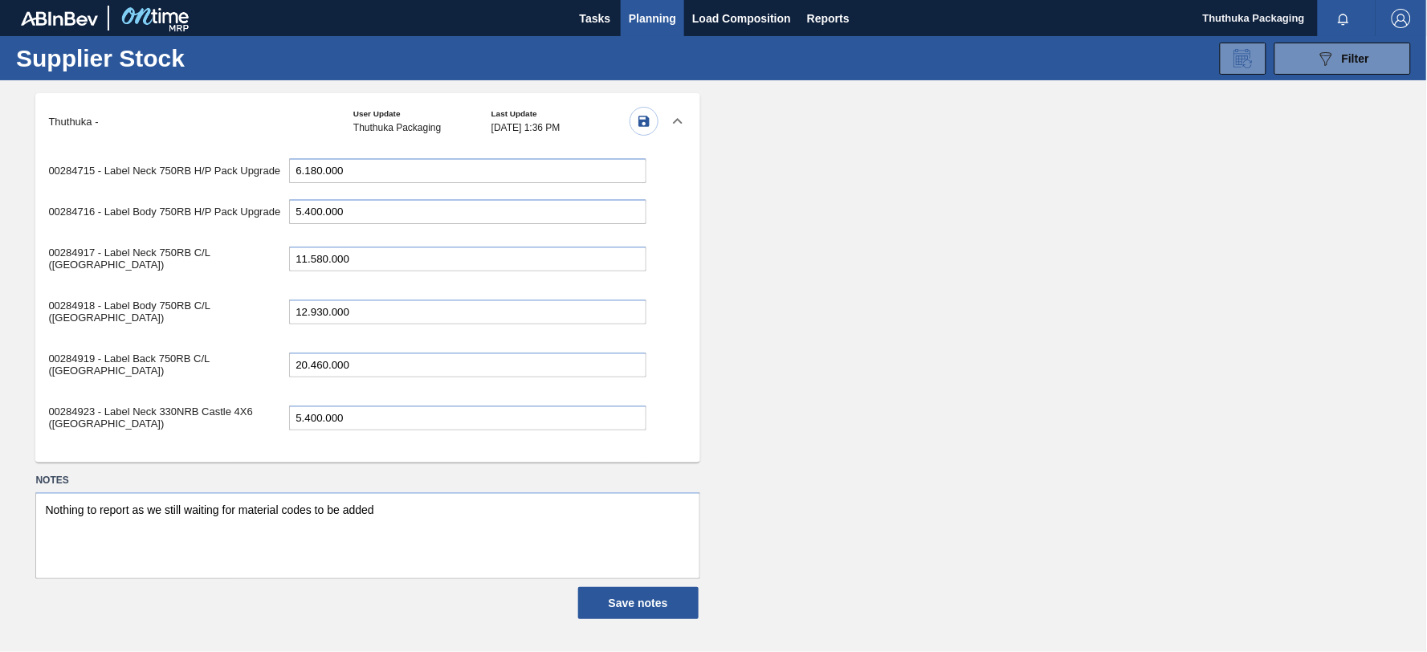
scroll to position [4199, 0]
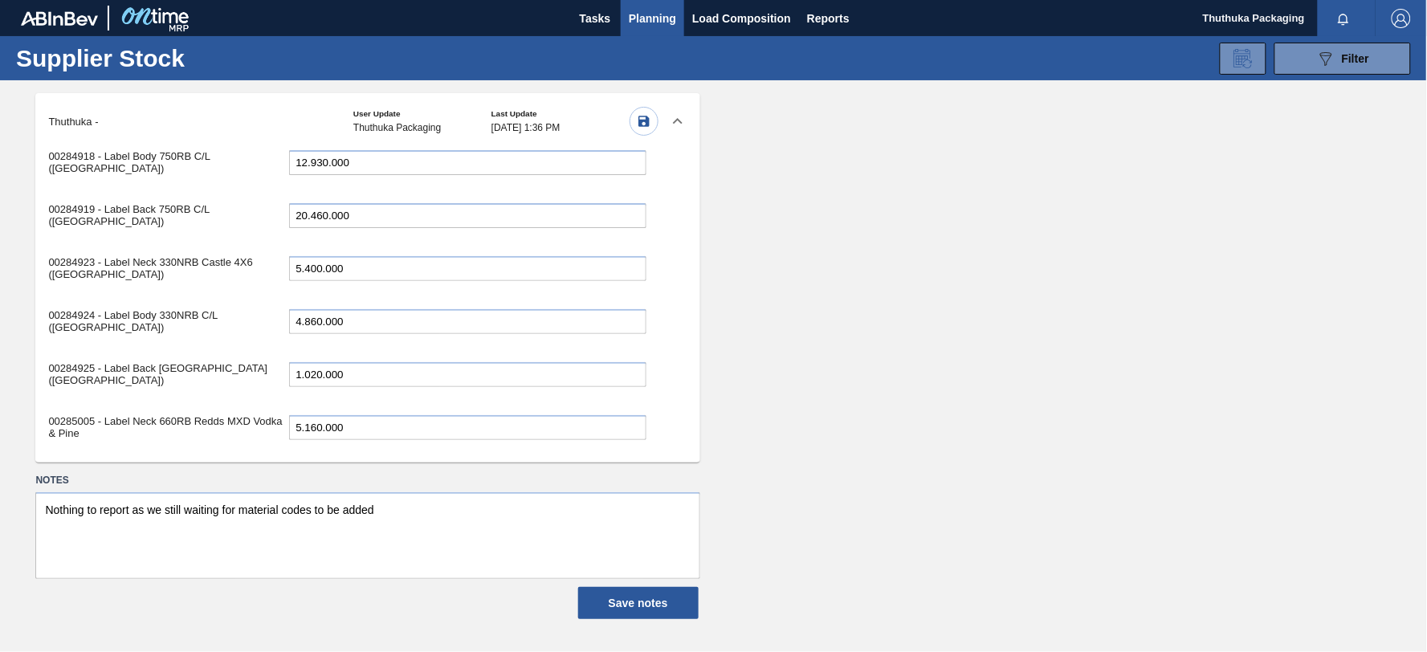
drag, startPoint x: 327, startPoint y: 444, endPoint x: 341, endPoint y: 378, distance: 68.1
click at [328, 378] on div "00162751 - Label Body 750RB CMS (R146) 0 00162755 - Label Neck 340NRB CMS (R146…" at bounding box center [346, 299] width 623 height 300
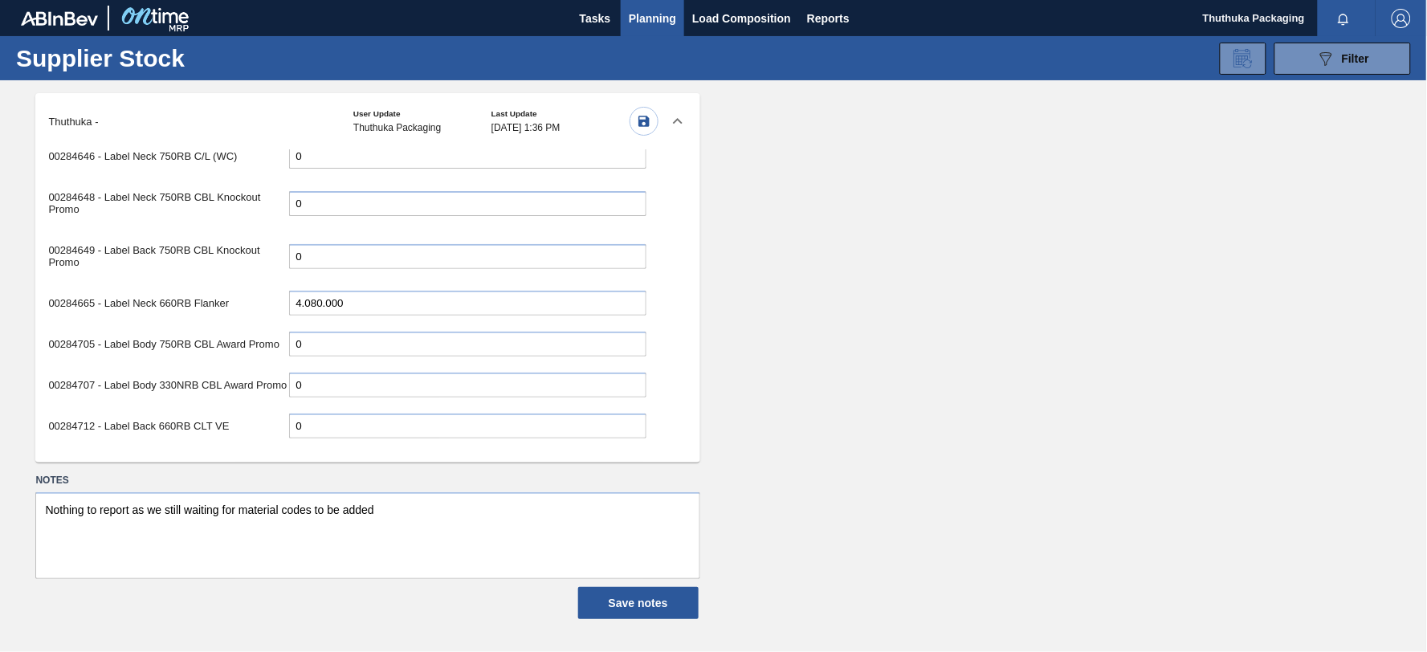
scroll to position [3842, 0]
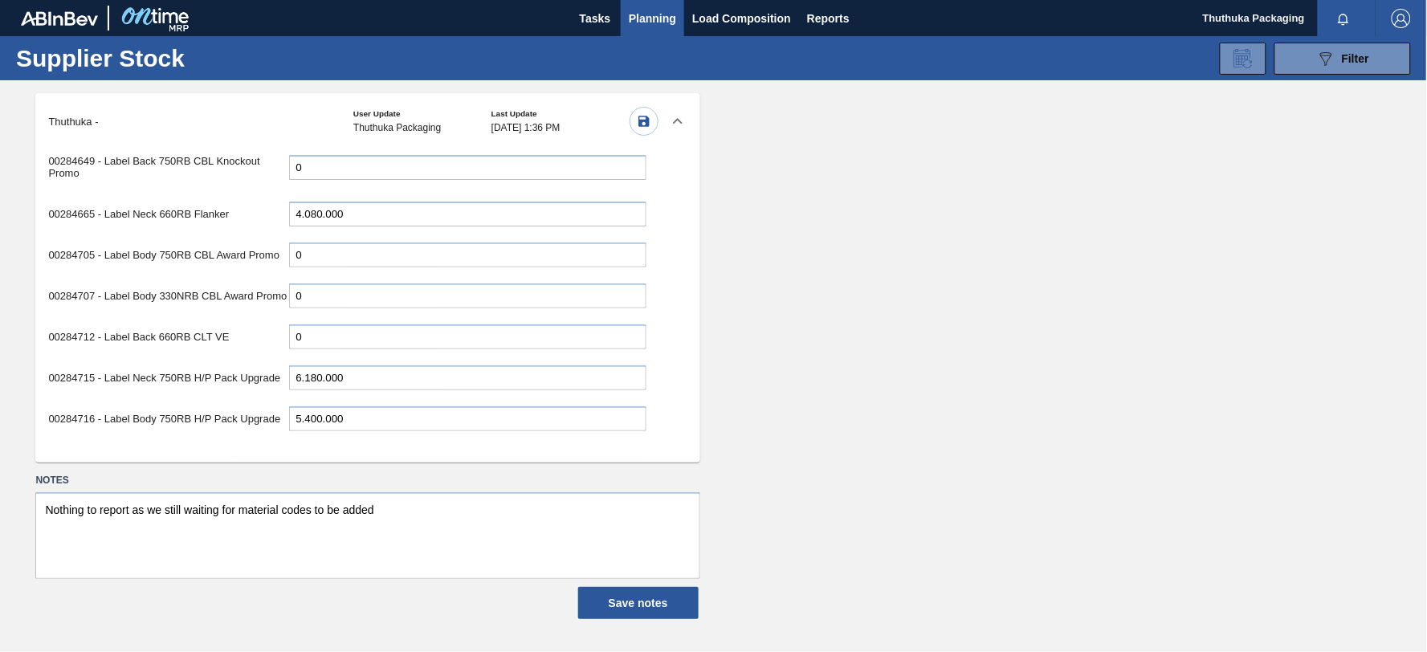
click at [359, 454] on input "11.580.000" at bounding box center [467, 466] width 357 height 25
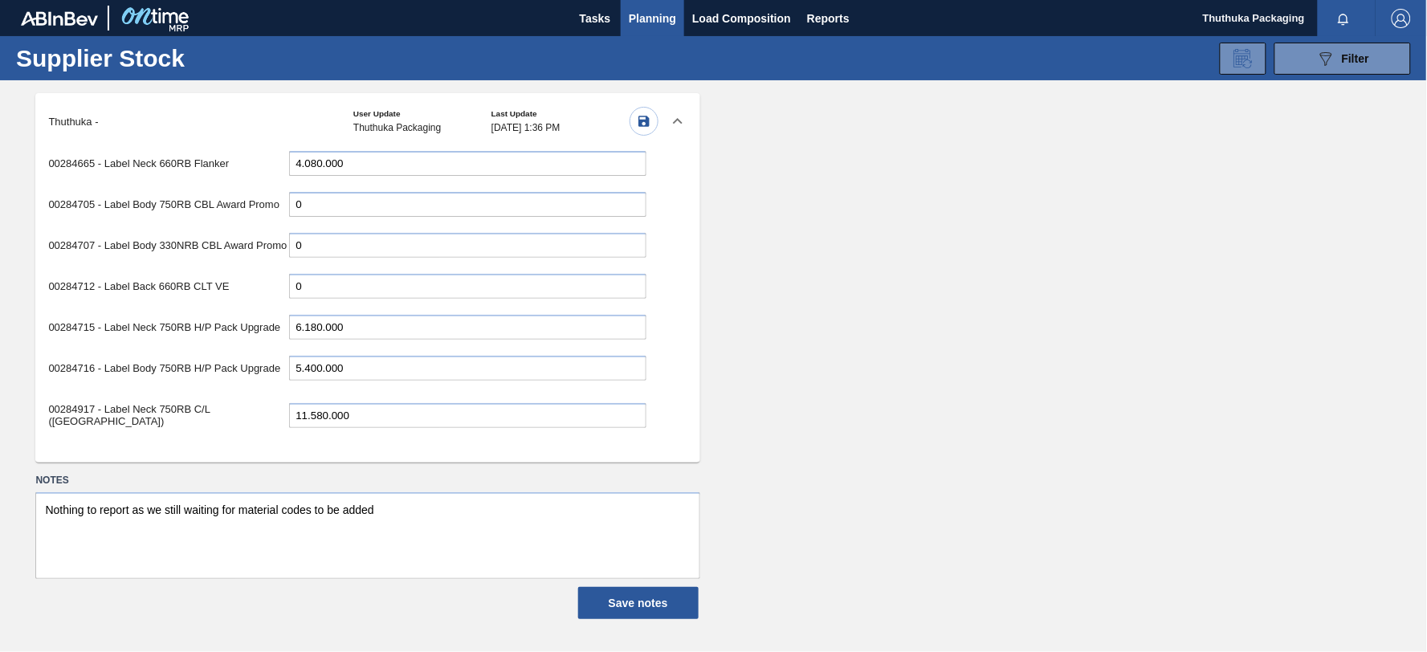
scroll to position [3902, 0]
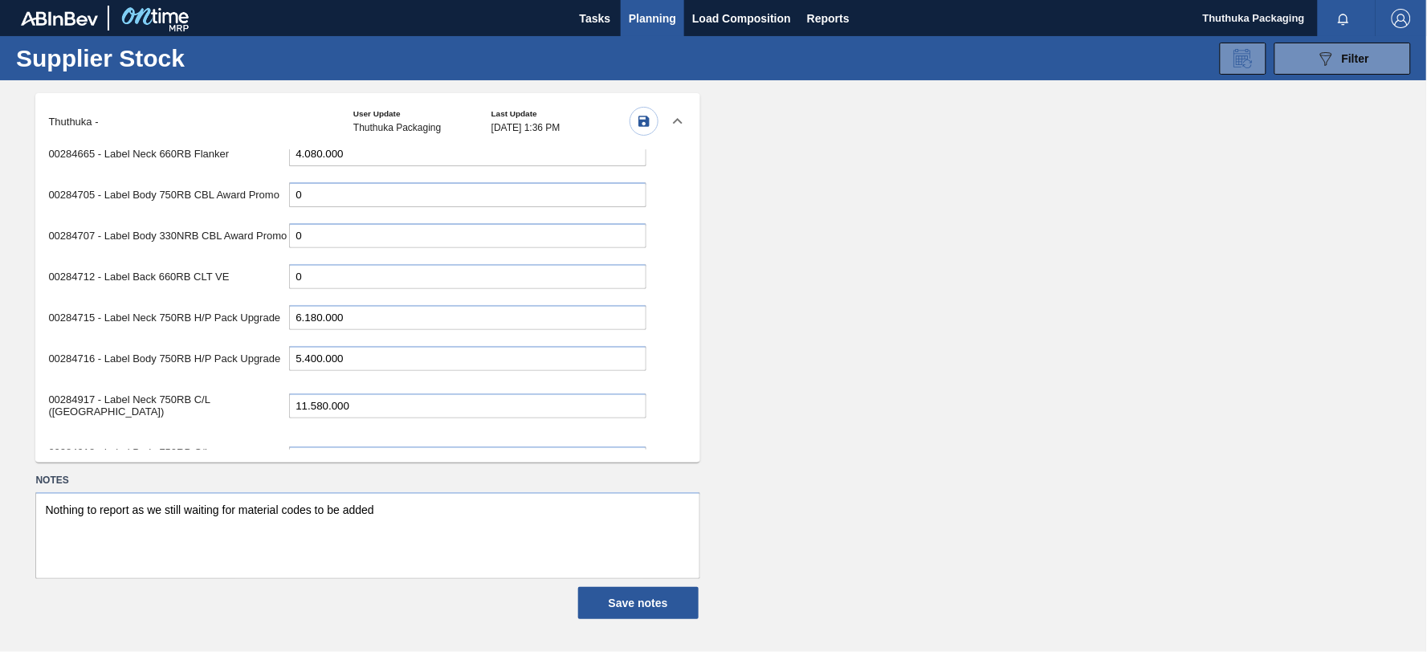
drag, startPoint x: 329, startPoint y: 434, endPoint x: 271, endPoint y: 373, distance: 84.1
click at [271, 436] on div "00284918 - Label Body 750RB C/L ([GEOGRAPHIC_DATA]) 12.930.000" at bounding box center [347, 458] width 598 height 45
type input "3.570.000"
drag, startPoint x: 326, startPoint y: 413, endPoint x: 236, endPoint y: 414, distance: 90.0
click at [236, 489] on div "00284919 - Label Back 750RB C/L ([GEOGRAPHIC_DATA]) 20.460.000" at bounding box center [347, 511] width 598 height 45
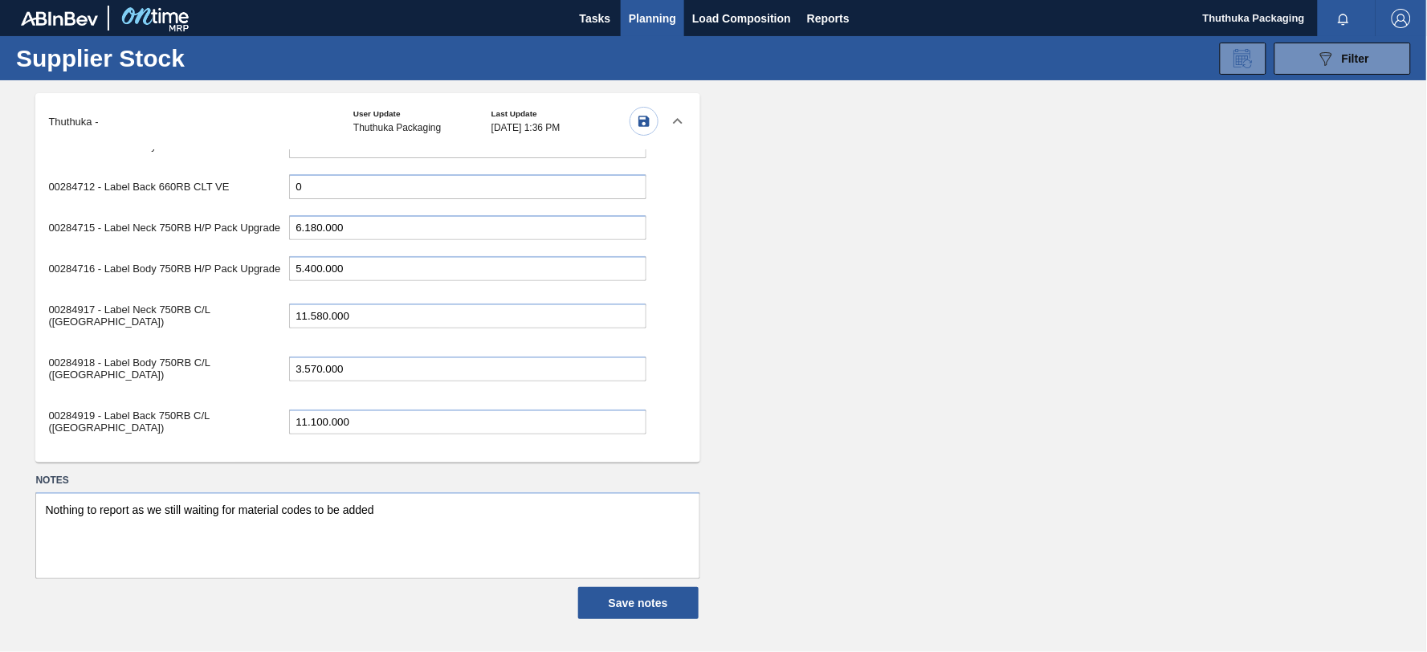
scroll to position [4081, 0]
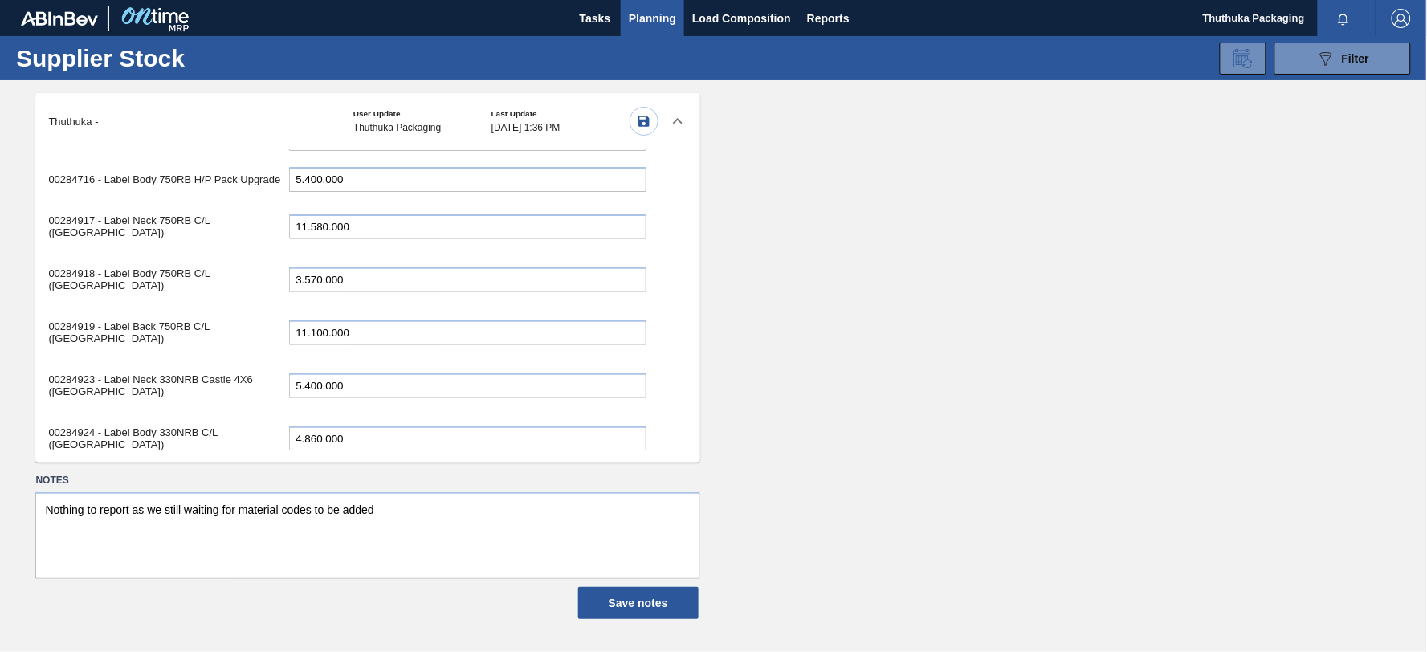
type input "11.100.000"
drag, startPoint x: 320, startPoint y: 370, endPoint x: 191, endPoint y: 367, distance: 128.6
click at [191, 469] on div "00284925 - Label Back [GEOGRAPHIC_DATA] ([GEOGRAPHIC_DATA]) 1.020.000" at bounding box center [347, 491] width 598 height 45
type input "6.000.000"
click at [314, 533] on input "5.160.000" at bounding box center [467, 545] width 357 height 25
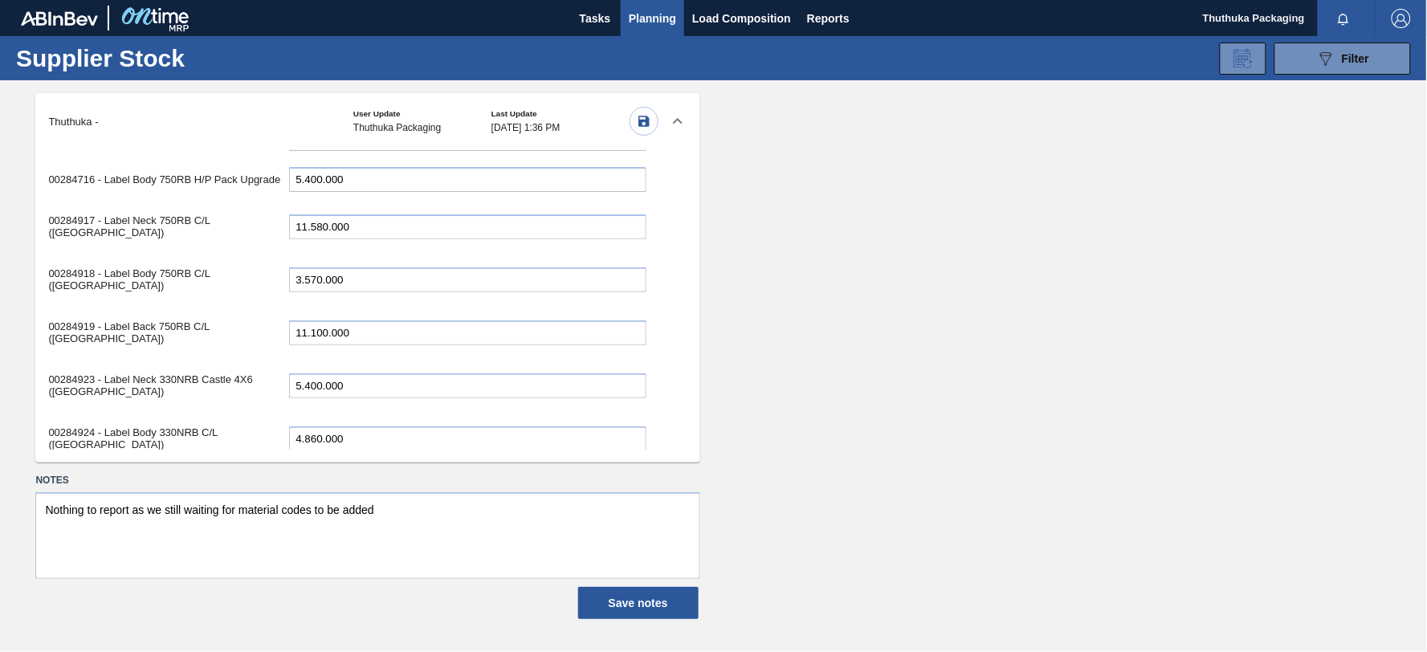
drag, startPoint x: 320, startPoint y: 414, endPoint x: 261, endPoint y: 414, distance: 58.6
click at [261, 522] on div "00285005 - Label Neck 660RB Redds MXD Vodka & Pine 5.160.000" at bounding box center [347, 544] width 598 height 45
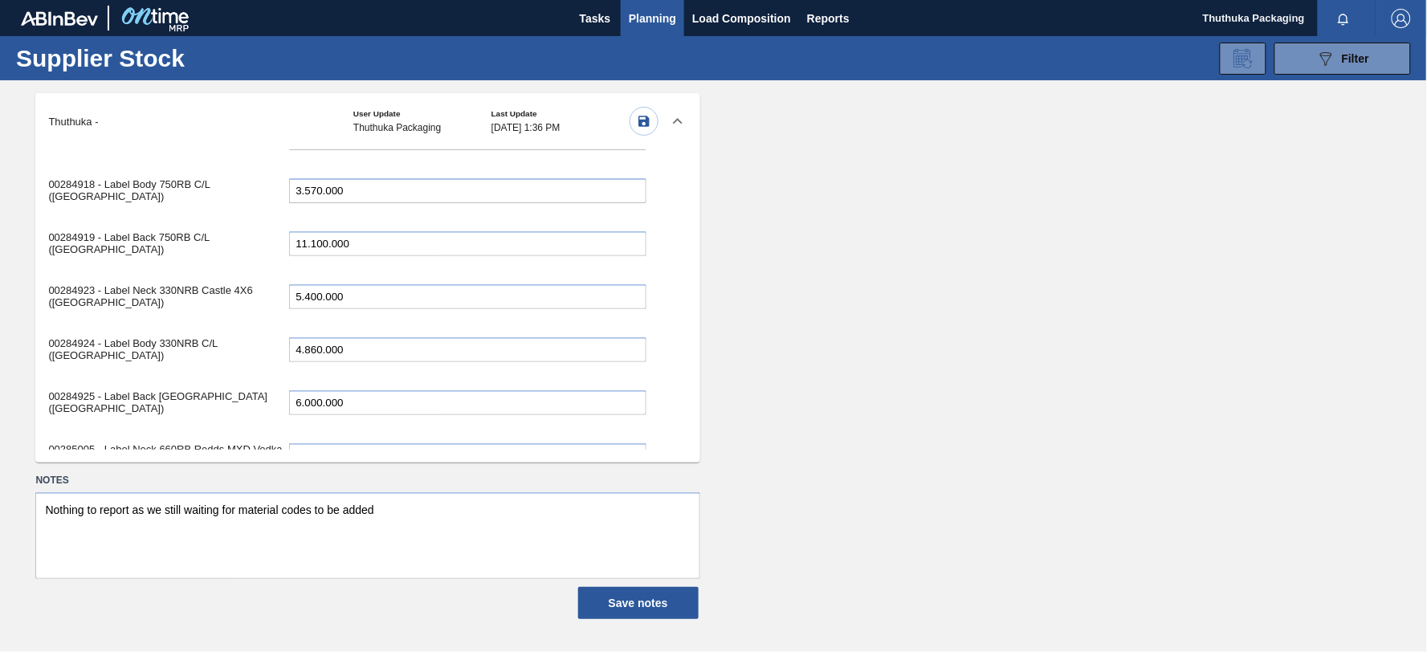
type input "3.540.000"
drag, startPoint x: 322, startPoint y: 378, endPoint x: 260, endPoint y: 379, distance: 61.9
click at [260, 486] on div "00285008 - Label Neck 660RB Redds MXD Vodka&Guarana 1.740.000" at bounding box center [347, 508] width 598 height 45
type input "1.200.000"
click at [390, 549] on input "2.970.000" at bounding box center [467, 561] width 357 height 25
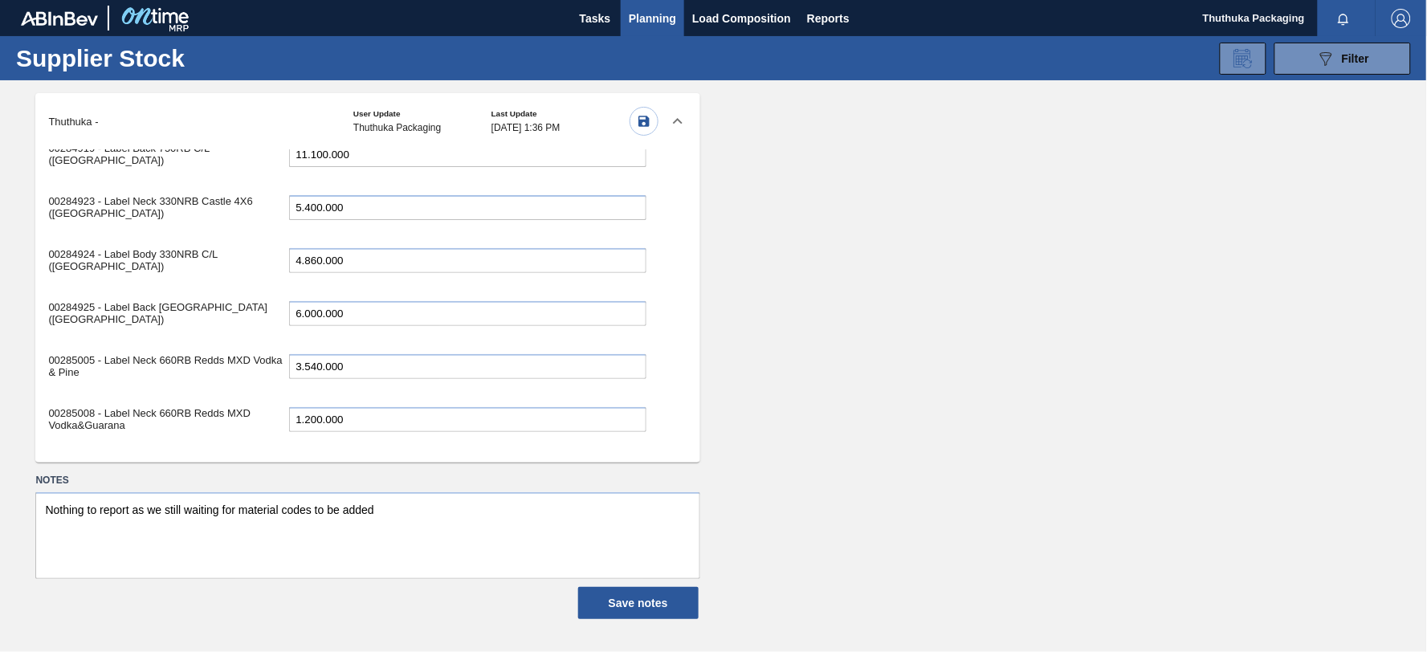
scroll to position [4349, 0]
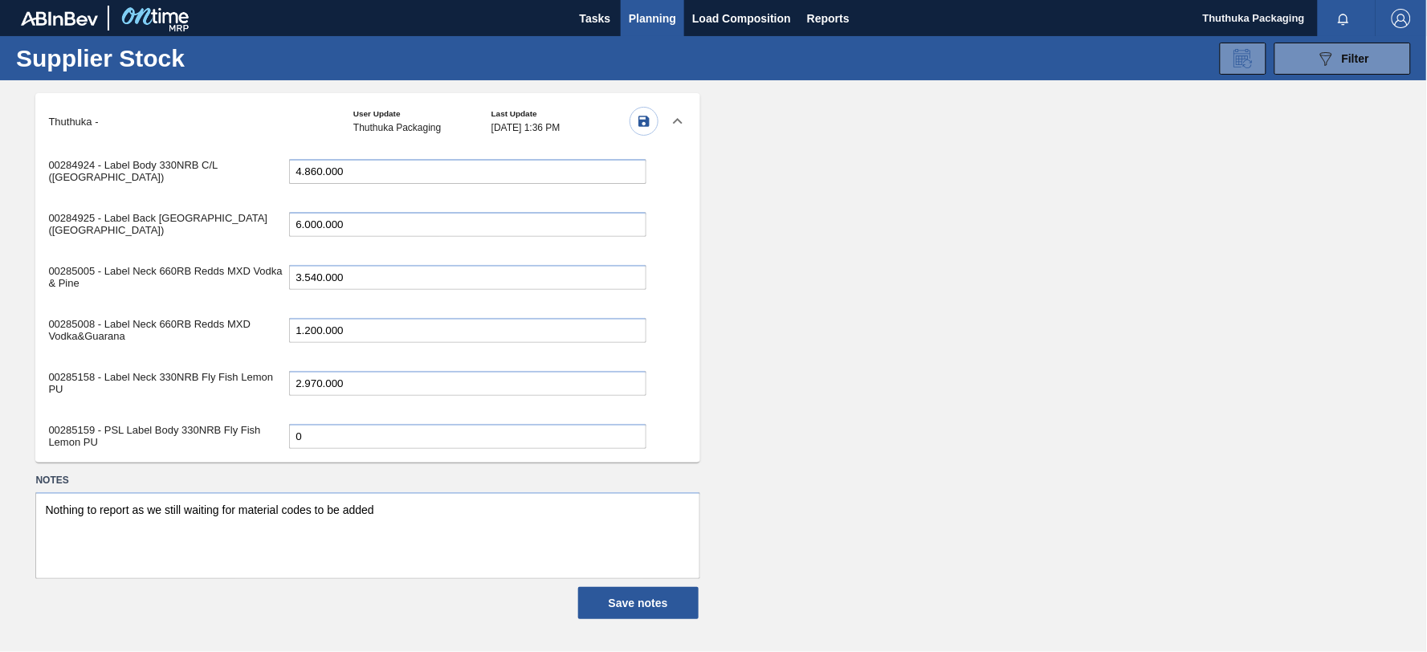
drag, startPoint x: 321, startPoint y: 358, endPoint x: 267, endPoint y: 359, distance: 54.6
click at [267, 467] on div "00285190 - Label Neck 660RB Flying Fish Lemon PU 7.860.000" at bounding box center [347, 489] width 598 height 45
type input "4.260.000"
drag, startPoint x: 321, startPoint y: 404, endPoint x: 267, endPoint y: 402, distance: 53.9
click at [267, 520] on div "00285203 - Label Neck 660RB CLT PU 25 3.480.000" at bounding box center [347, 536] width 598 height 33
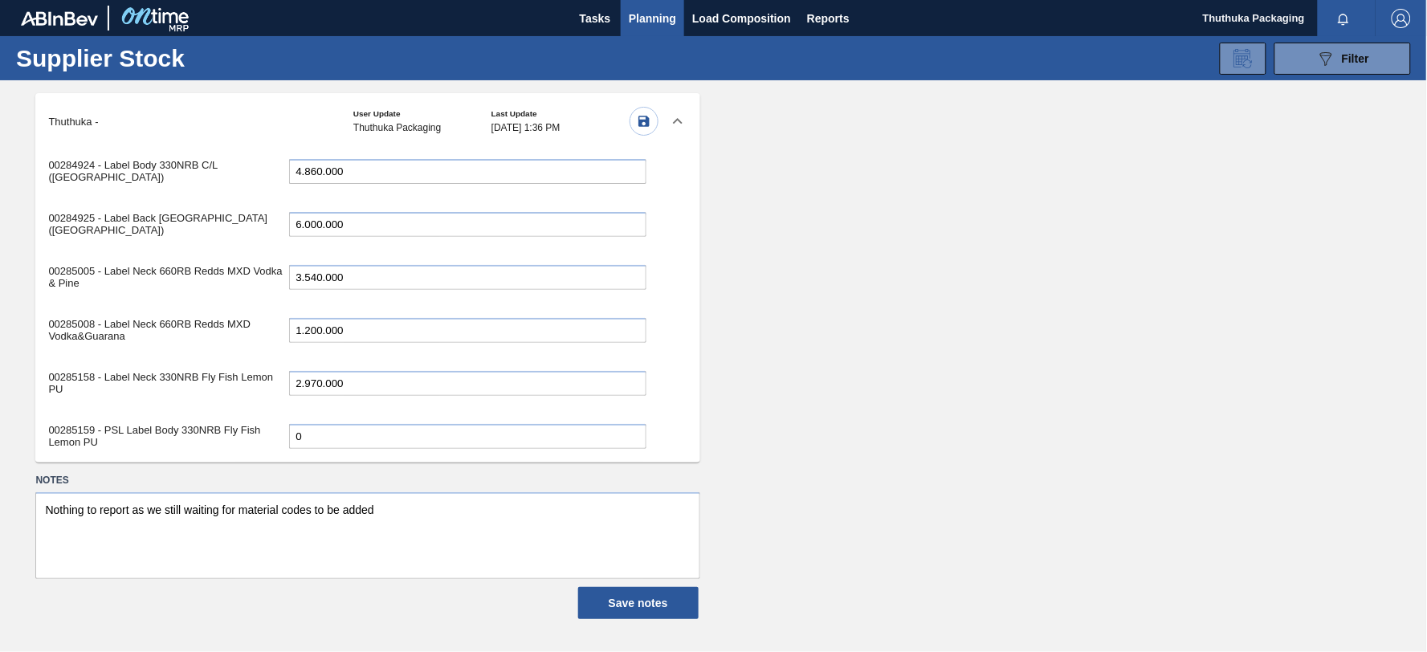
type input "29.070.000"
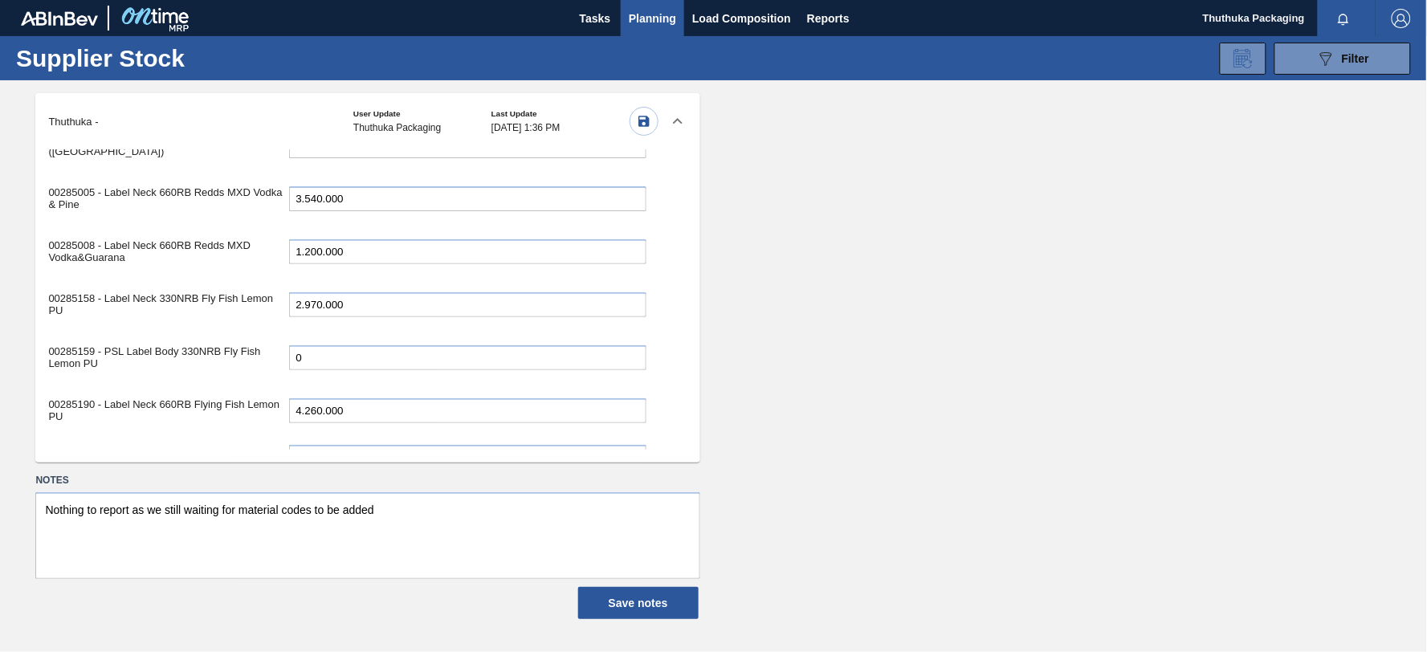
scroll to position [4440, 0]
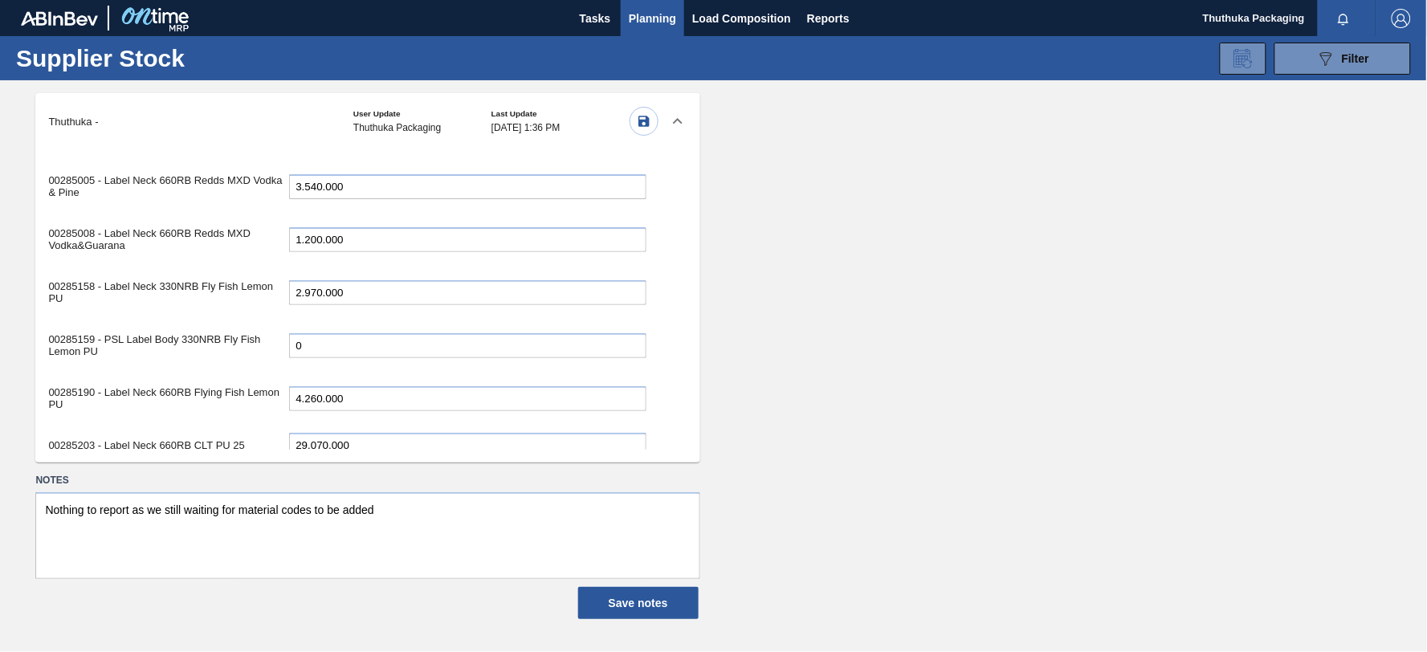
drag, startPoint x: 325, startPoint y: 443, endPoint x: 242, endPoint y: 431, distance: 84.3
type input "2.760.000"
drag, startPoint x: 326, startPoint y: 394, endPoint x: 263, endPoint y: 387, distance: 63.8
click at [263, 511] on div "00285244 - Label Back 750RB CBL (KO 2025) 16.620.000" at bounding box center [347, 527] width 598 height 33
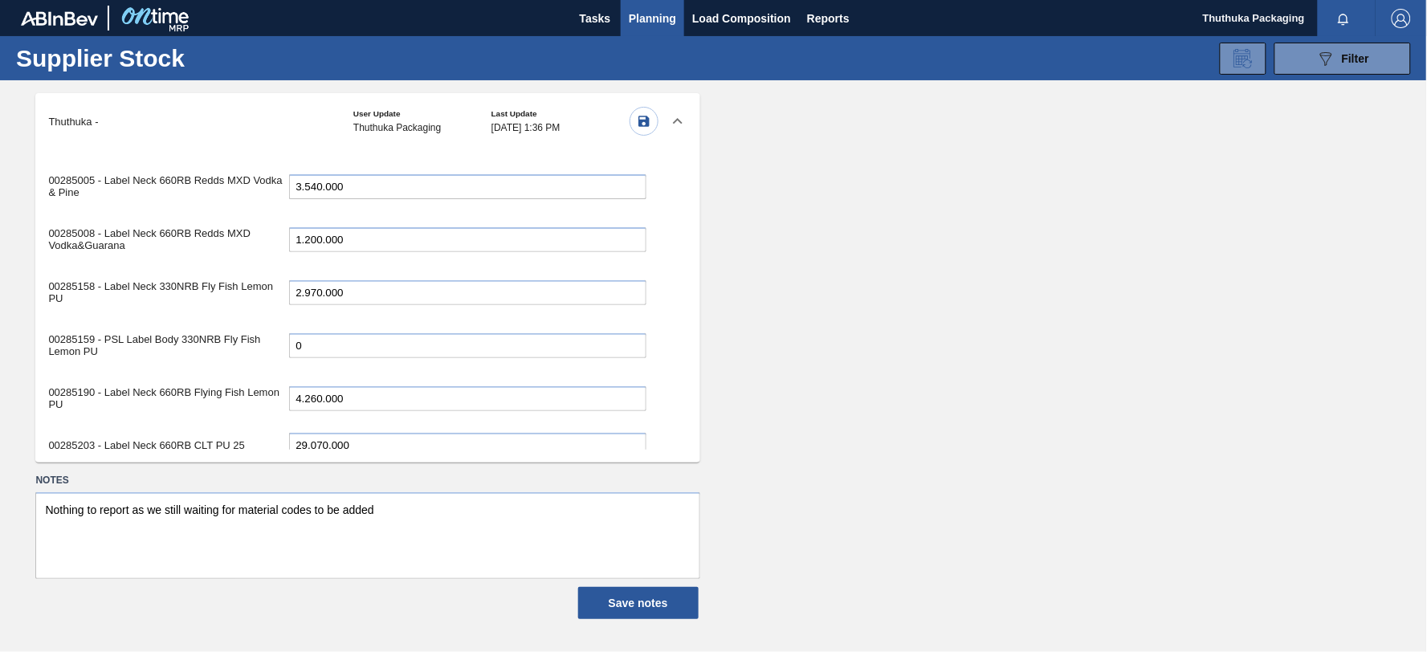
type input "1.080.000"
click at [329, 556] on input "23.100.000" at bounding box center [467, 568] width 357 height 25
drag, startPoint x: 326, startPoint y: 432, endPoint x: 237, endPoint y: 428, distance: 89.3
click at [237, 552] on div "00285283 - Label Back 660RB CLT PU 23.100.000" at bounding box center [347, 568] width 598 height 33
type input "22.440.000"
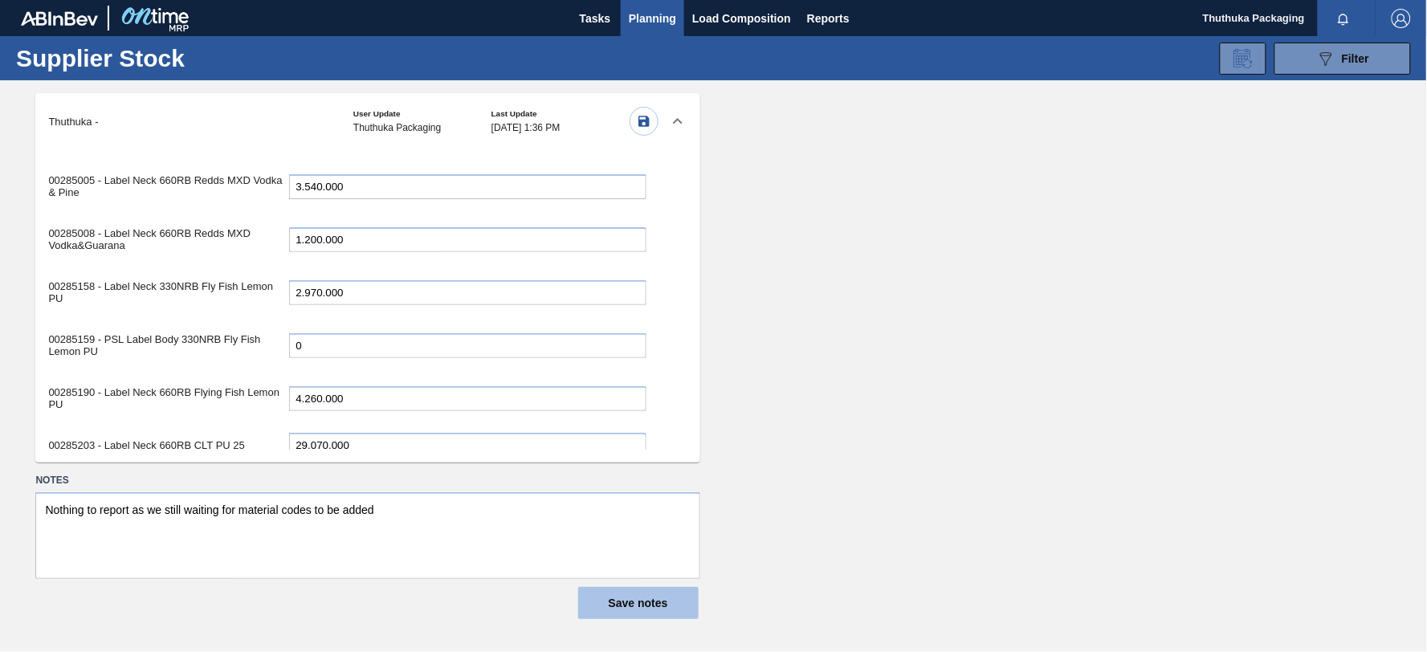
click at [631, 604] on button "Save notes" at bounding box center [638, 603] width 120 height 32
